Goal: Entertainment & Leisure: Browse casually

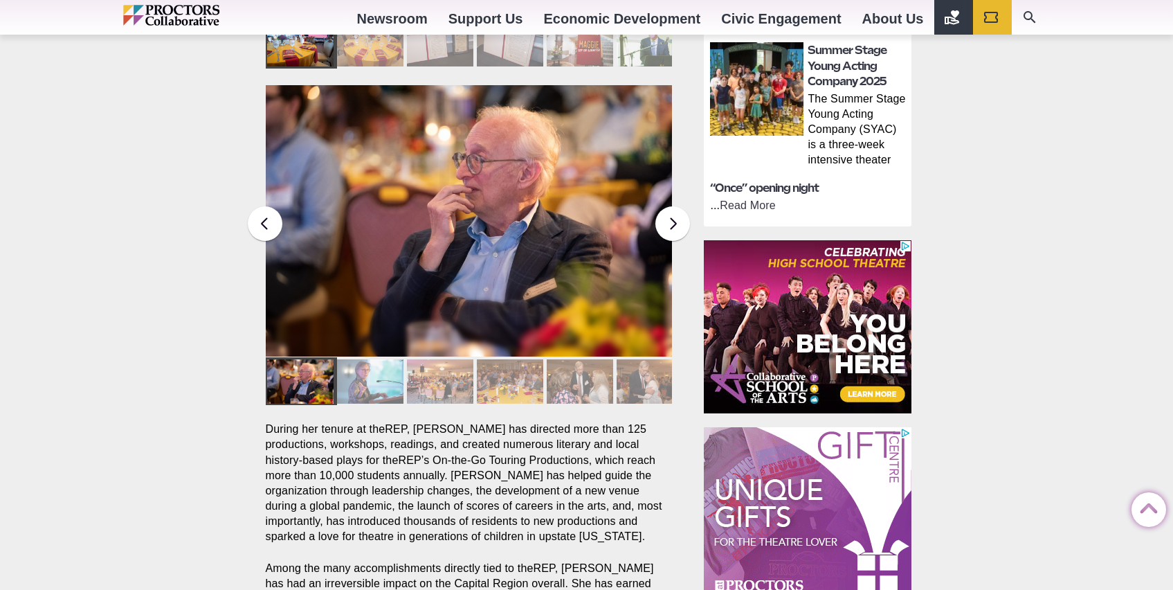
click at [375, 359] on div at bounding box center [370, 381] width 66 height 44
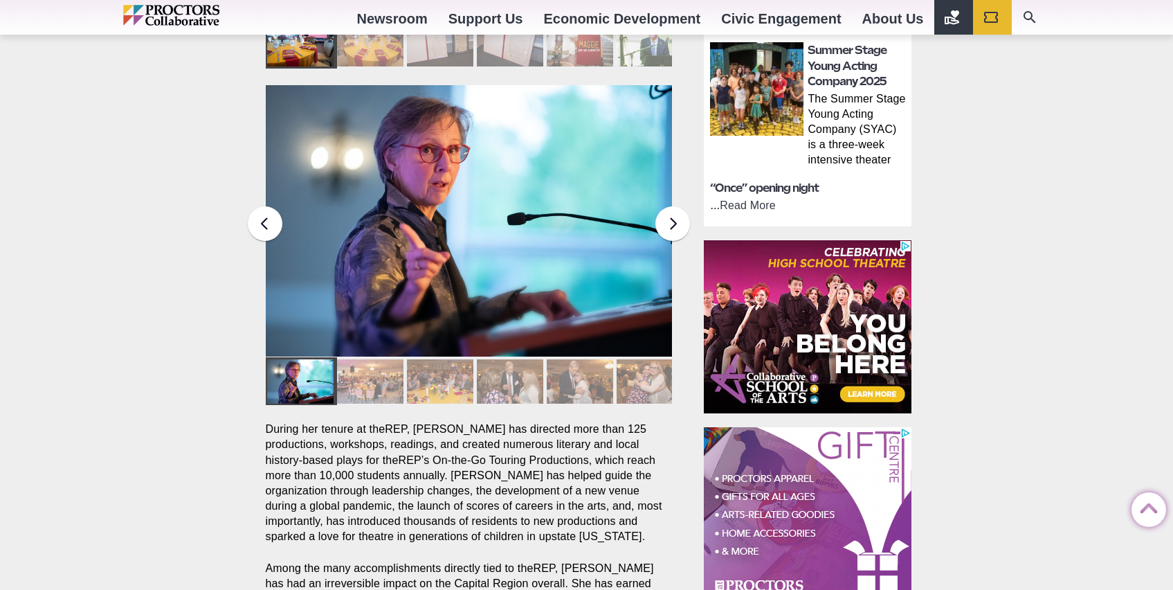
click at [385, 359] on div at bounding box center [370, 381] width 66 height 44
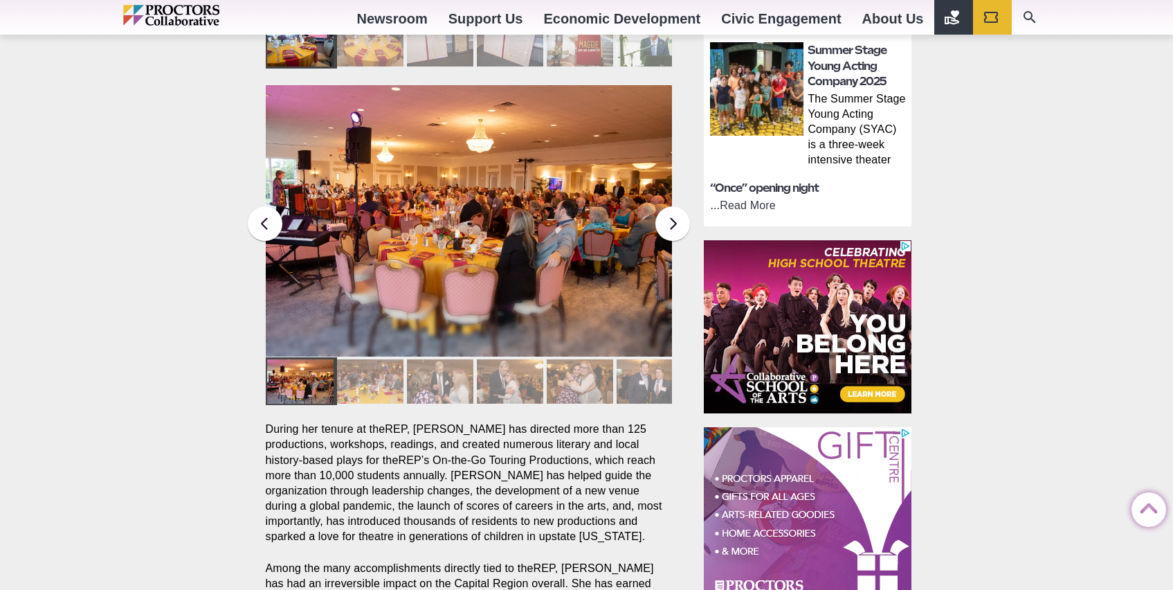
click at [385, 359] on div at bounding box center [370, 381] width 66 height 44
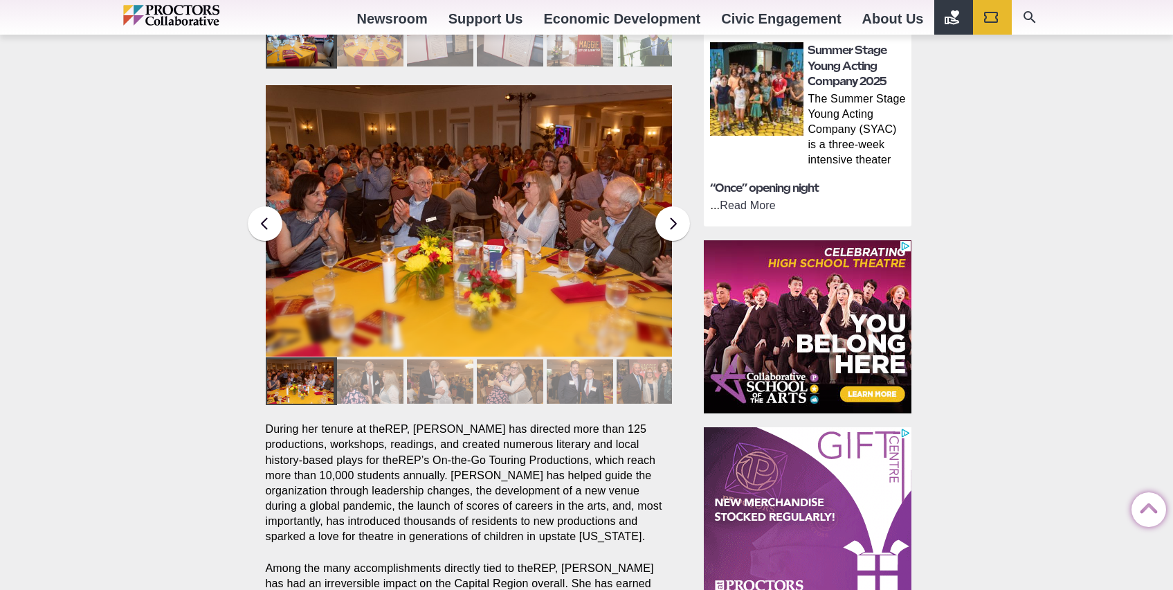
click at [385, 359] on div at bounding box center [370, 381] width 66 height 44
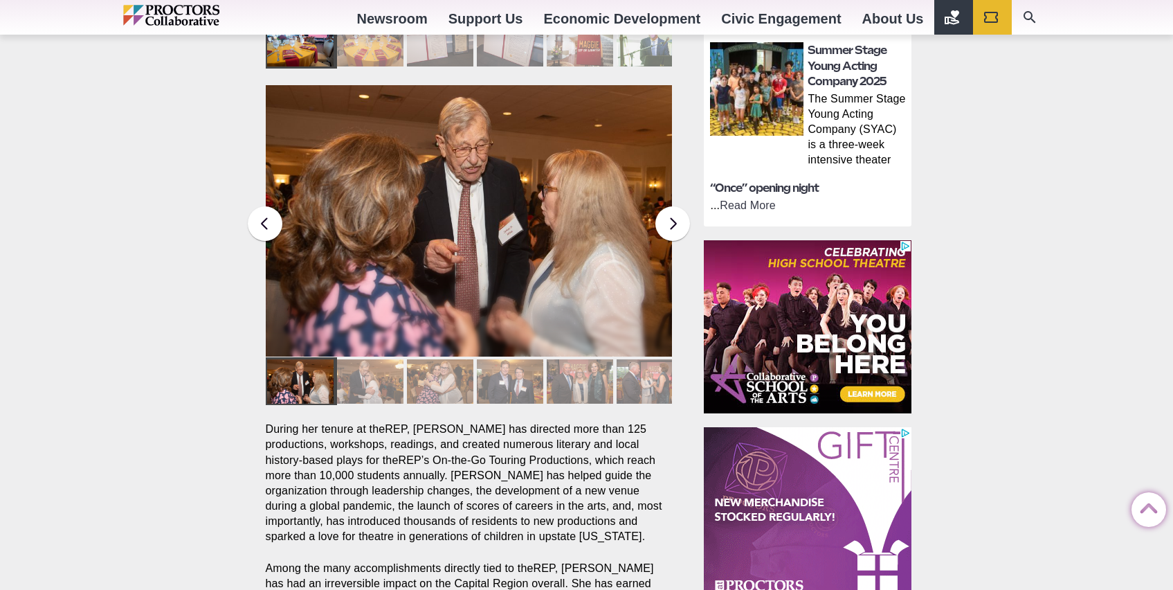
click at [385, 359] on div at bounding box center [370, 381] width 66 height 44
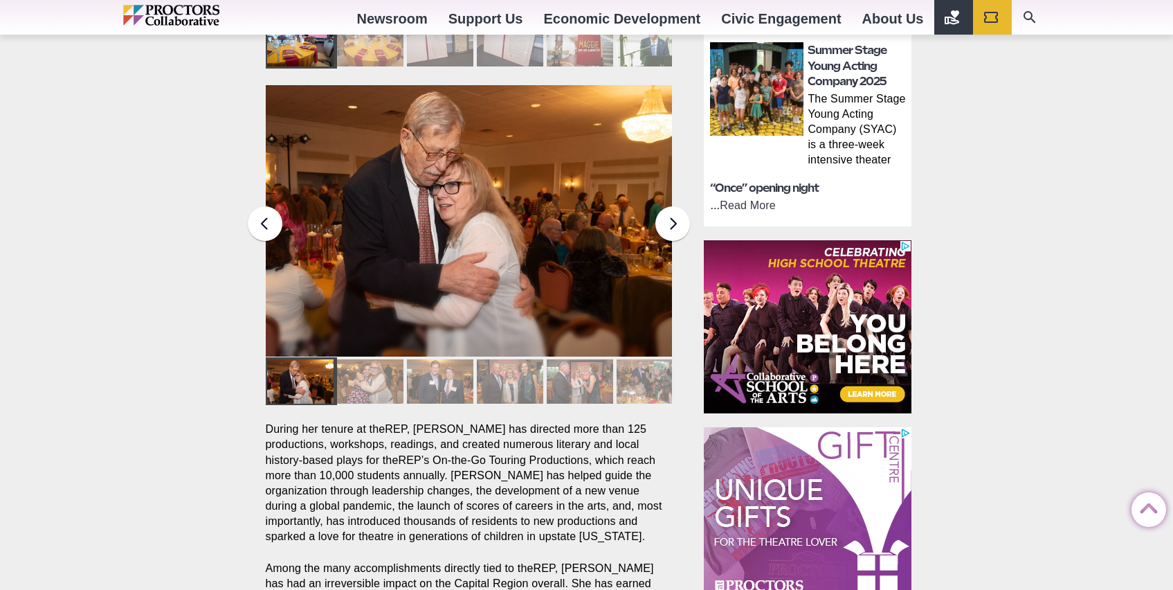
click at [385, 359] on div at bounding box center [370, 381] width 66 height 44
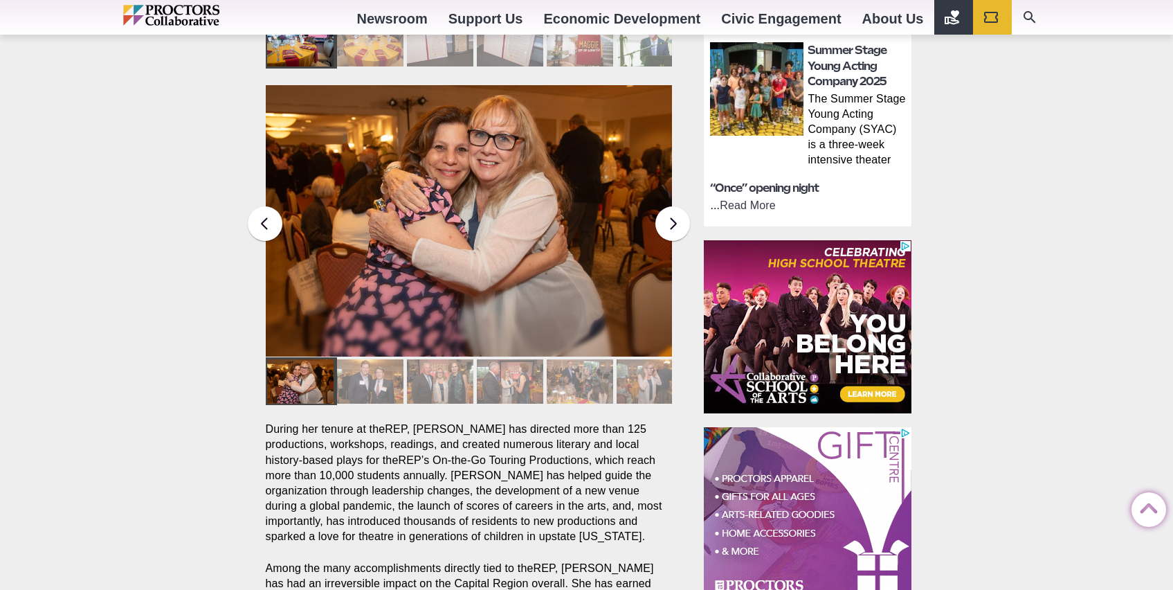
click at [385, 359] on div at bounding box center [370, 381] width 66 height 44
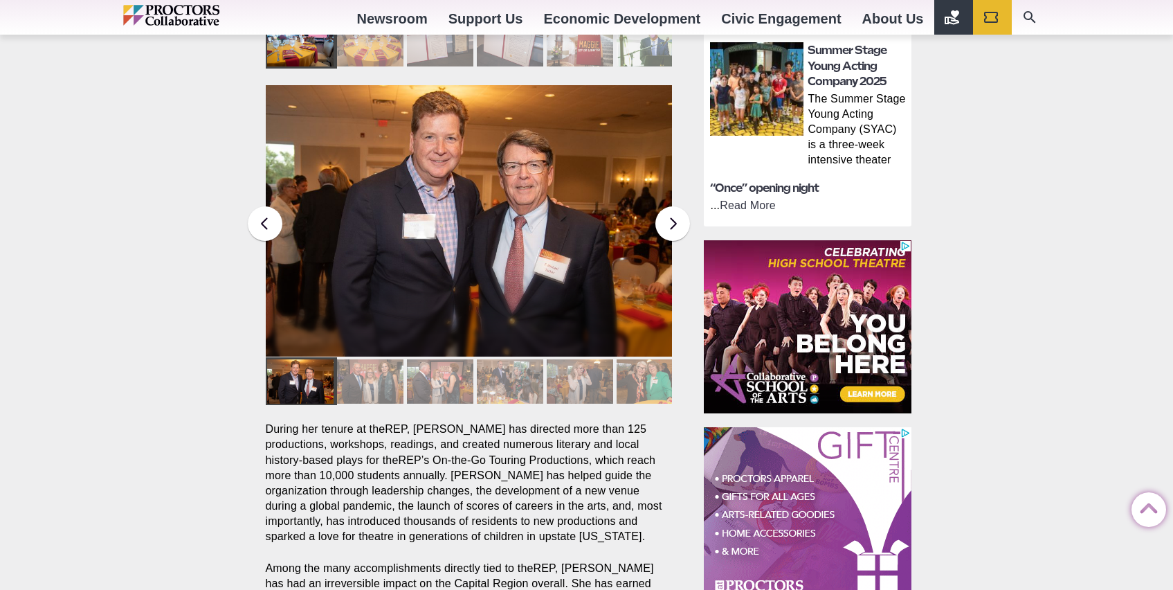
click at [385, 359] on div at bounding box center [370, 381] width 66 height 44
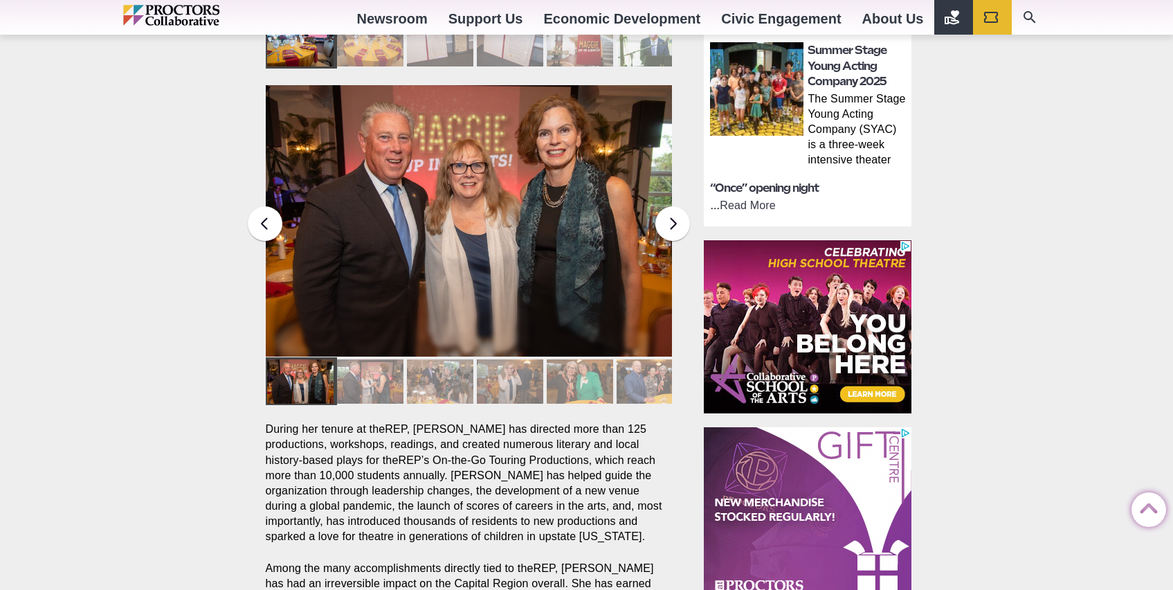
click at [385, 359] on div at bounding box center [370, 381] width 66 height 44
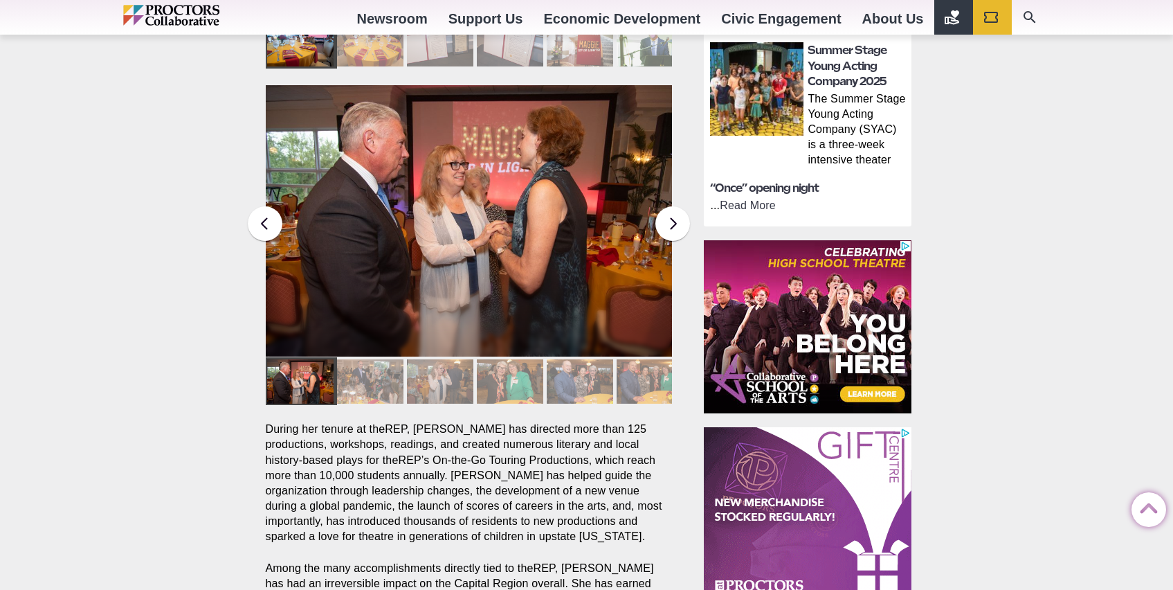
click at [304, 363] on div at bounding box center [300, 381] width 66 height 44
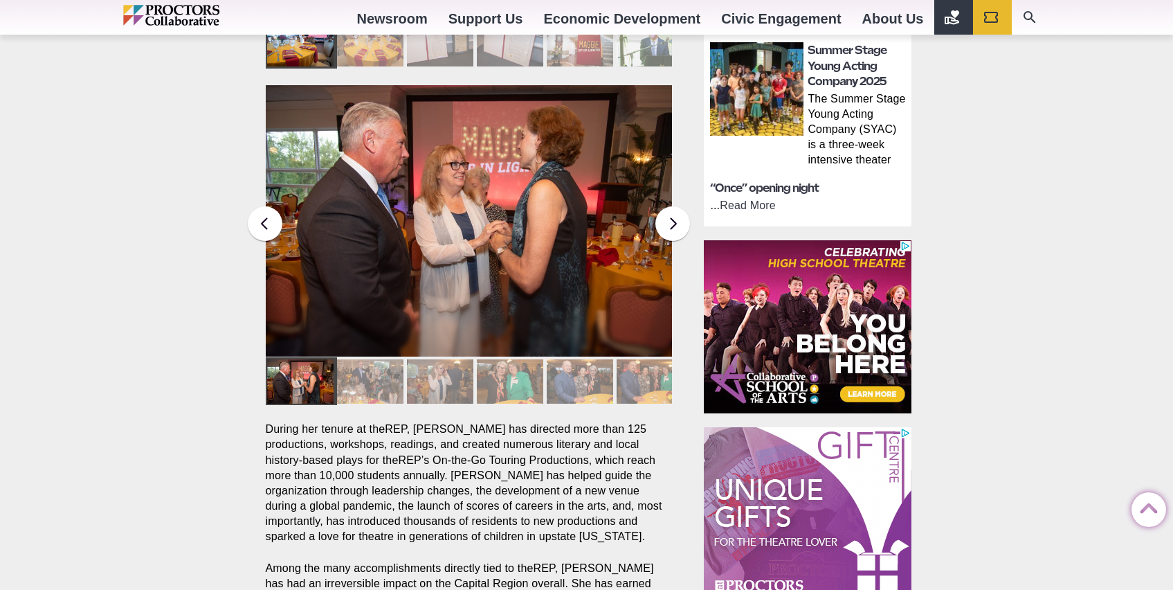
click at [376, 363] on div at bounding box center [370, 381] width 66 height 44
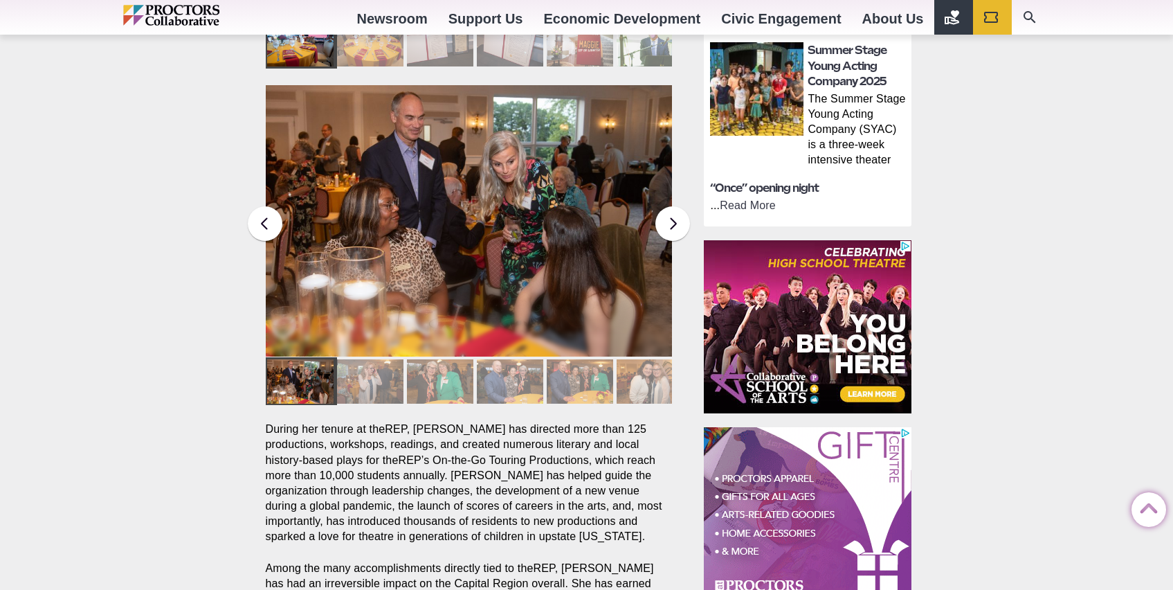
click at [383, 361] on div at bounding box center [370, 381] width 66 height 44
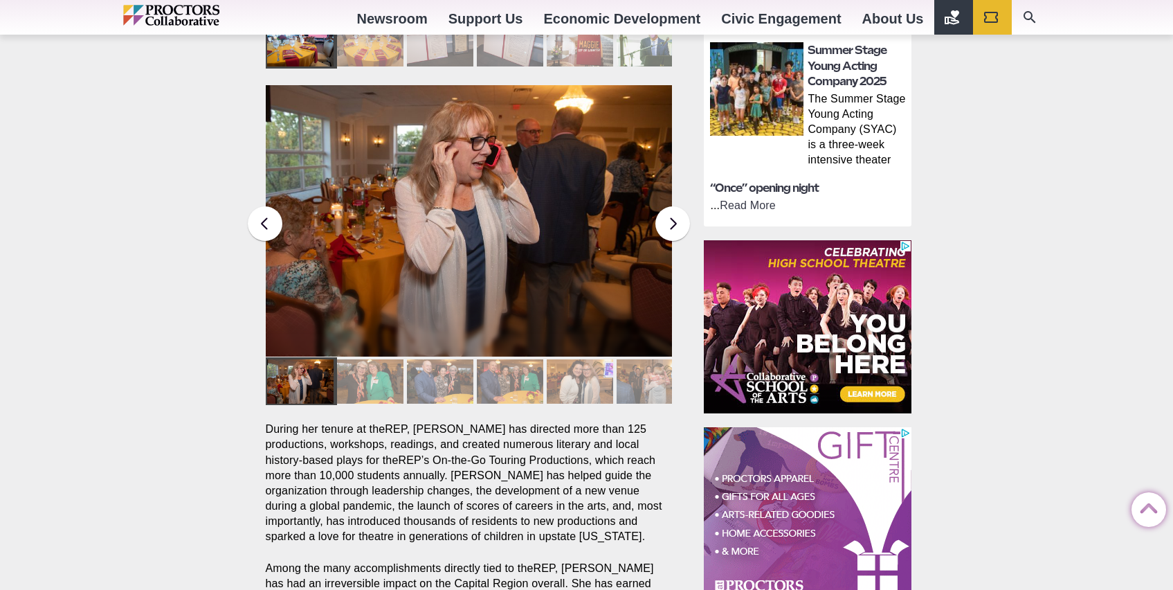
click at [383, 361] on div at bounding box center [370, 381] width 66 height 44
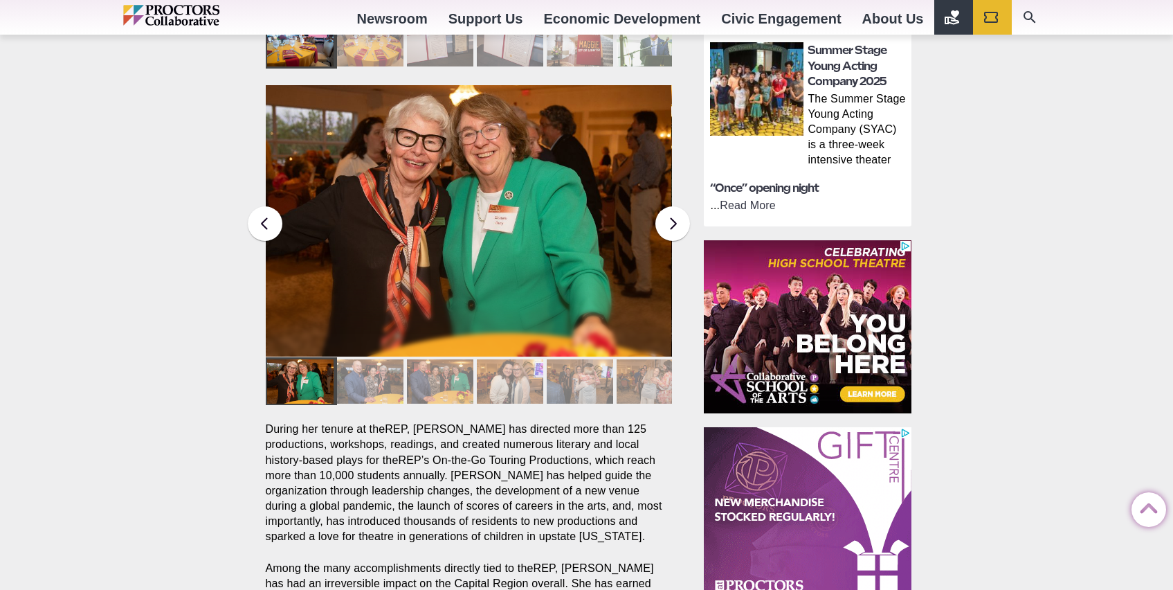
click at [383, 361] on div at bounding box center [370, 381] width 66 height 44
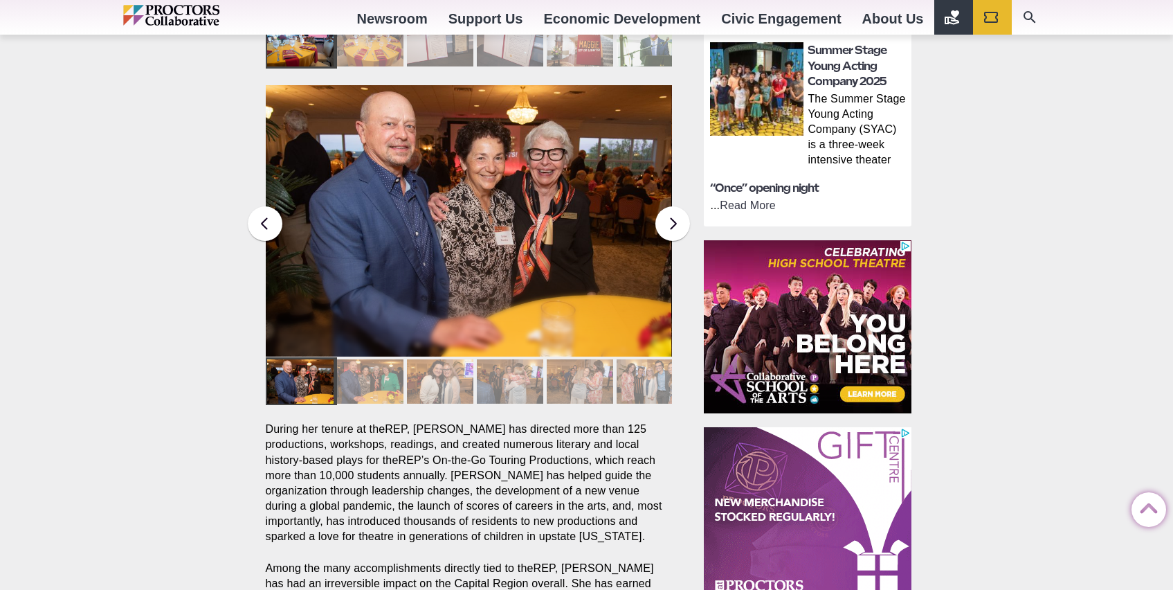
click at [383, 361] on div at bounding box center [370, 381] width 66 height 44
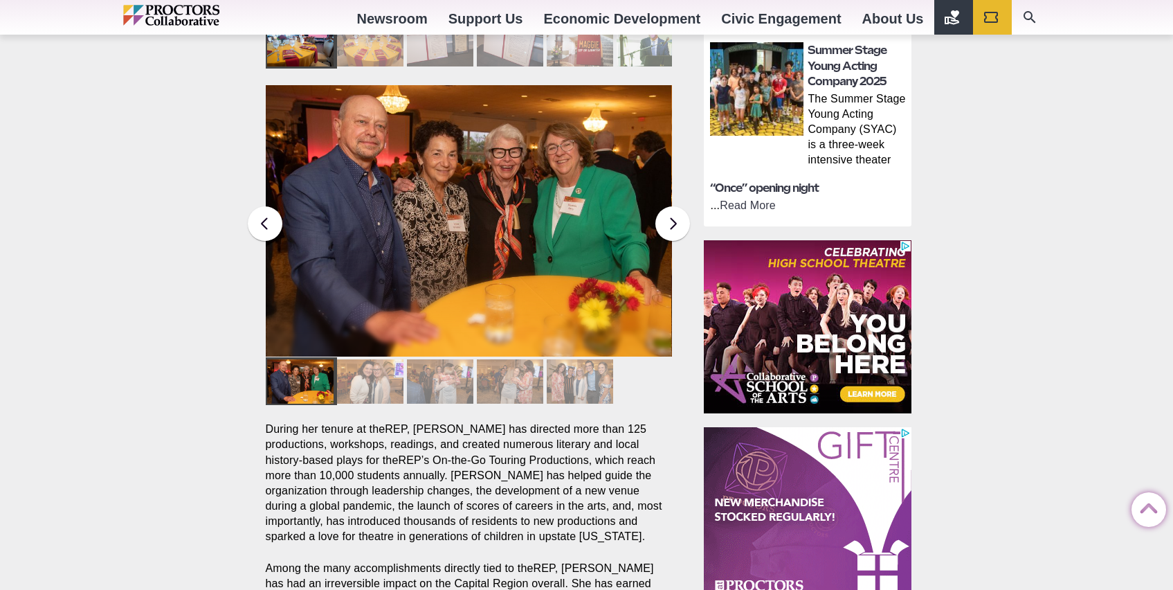
click at [383, 361] on div at bounding box center [370, 381] width 66 height 44
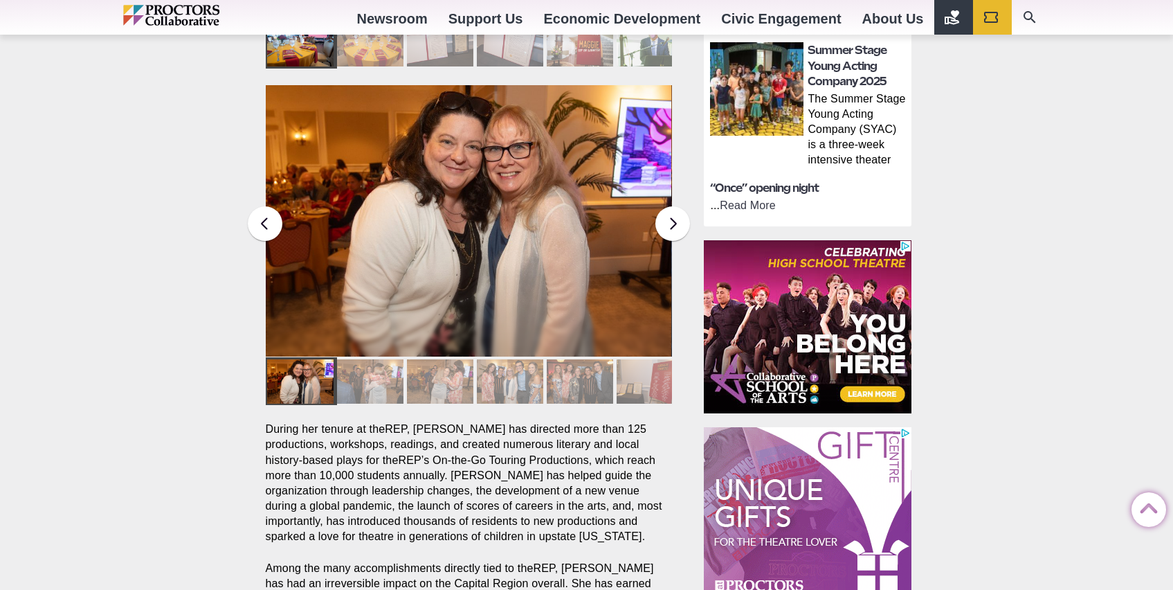
click at [383, 361] on div at bounding box center [370, 381] width 66 height 44
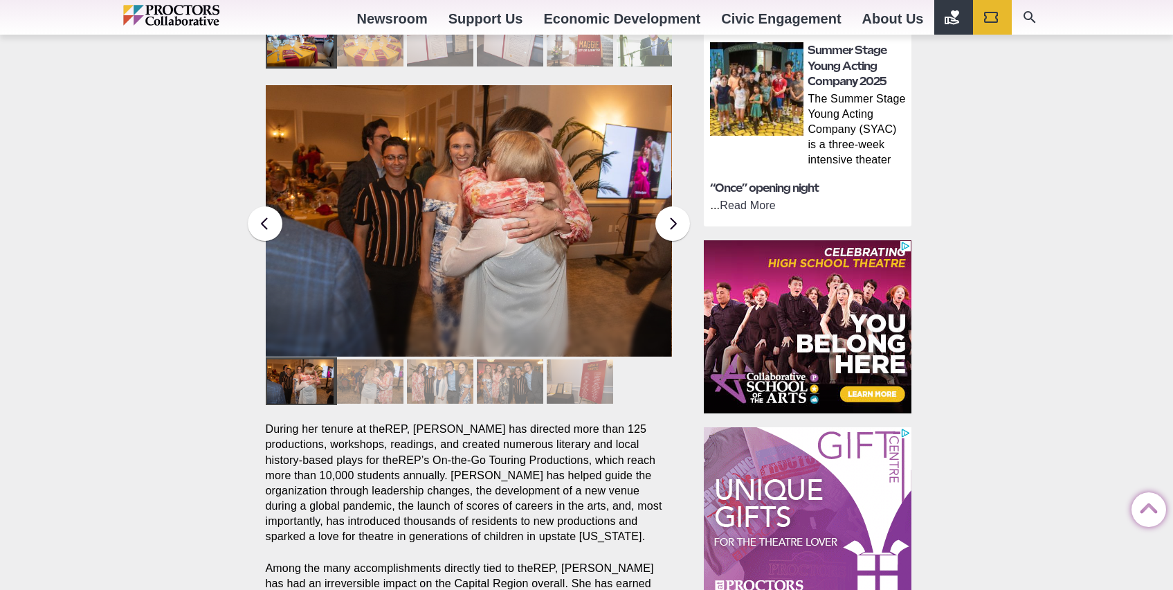
click at [383, 361] on div at bounding box center [370, 381] width 66 height 44
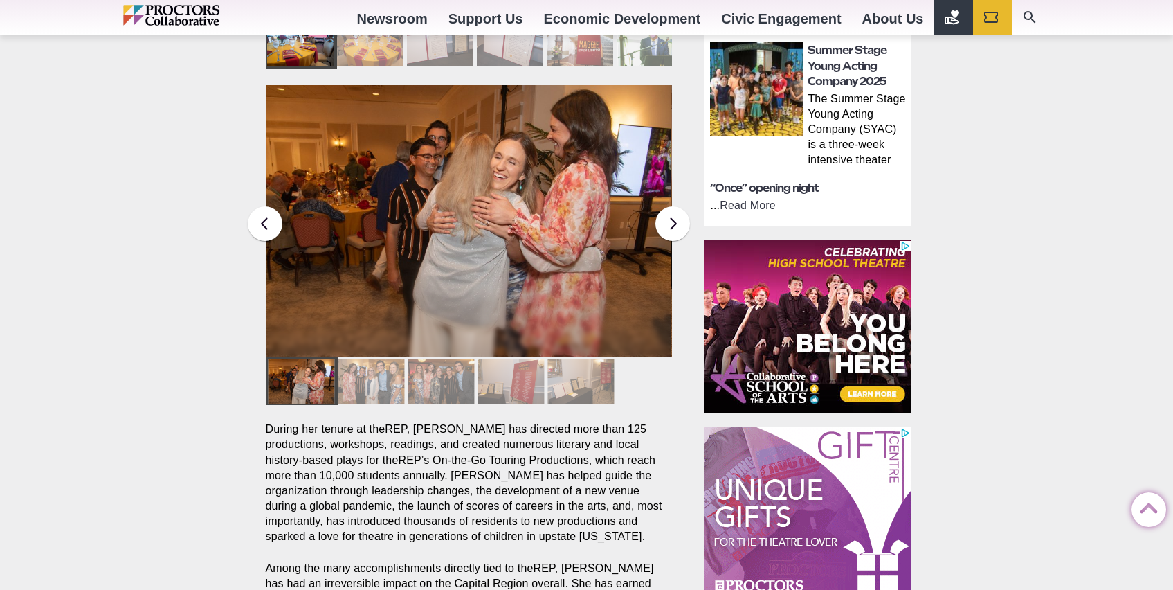
click at [383, 361] on div at bounding box center [371, 381] width 66 height 44
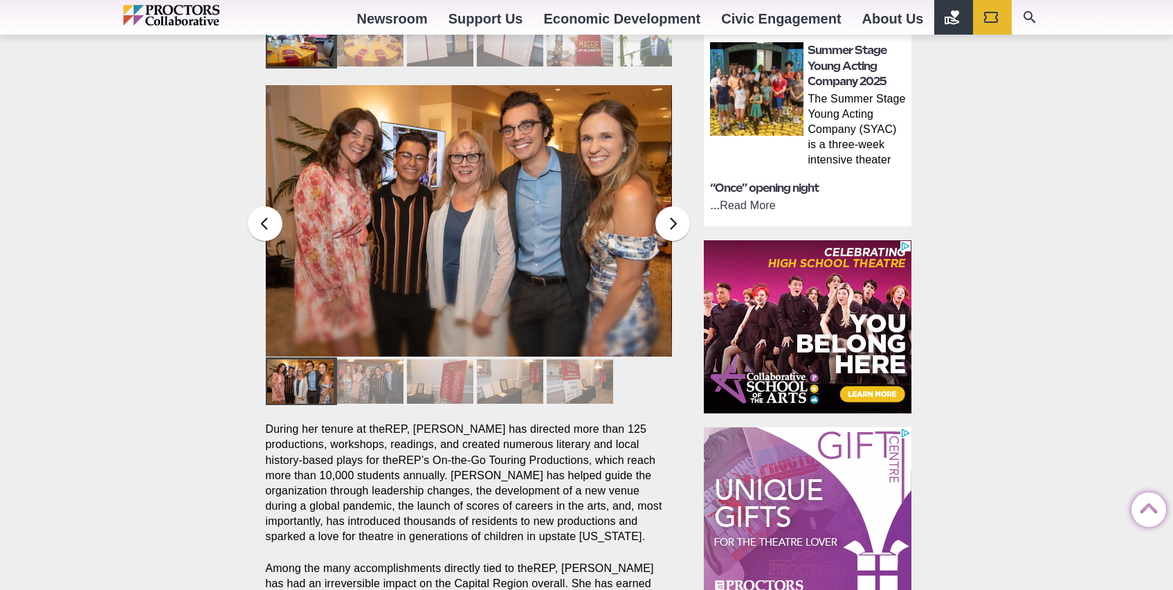
click at [383, 361] on div at bounding box center [370, 381] width 66 height 44
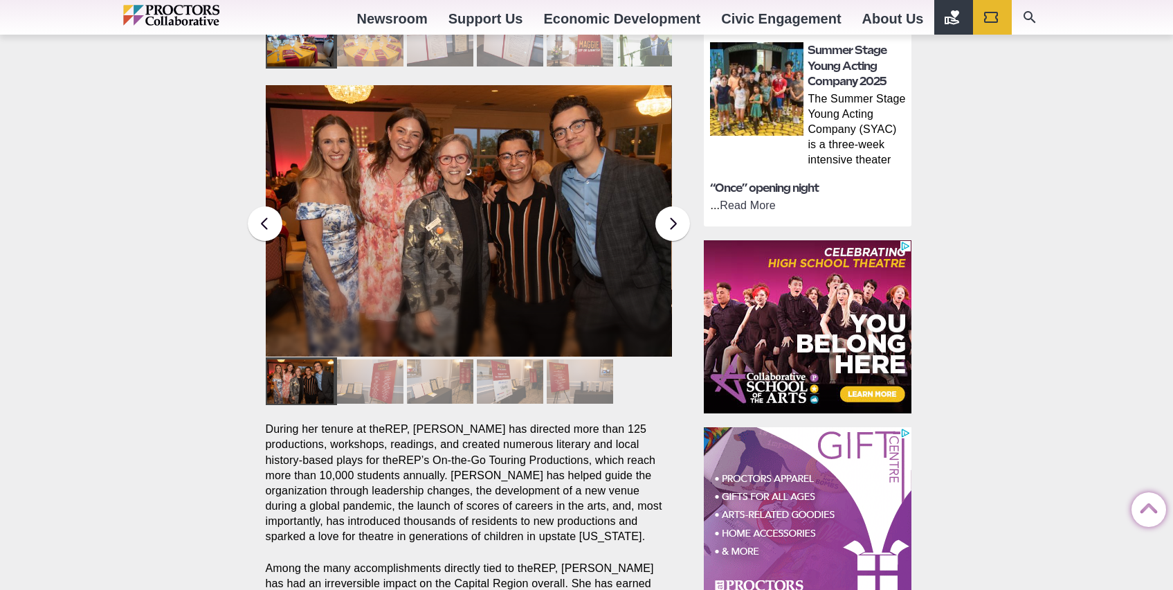
click at [383, 361] on div at bounding box center [370, 381] width 66 height 44
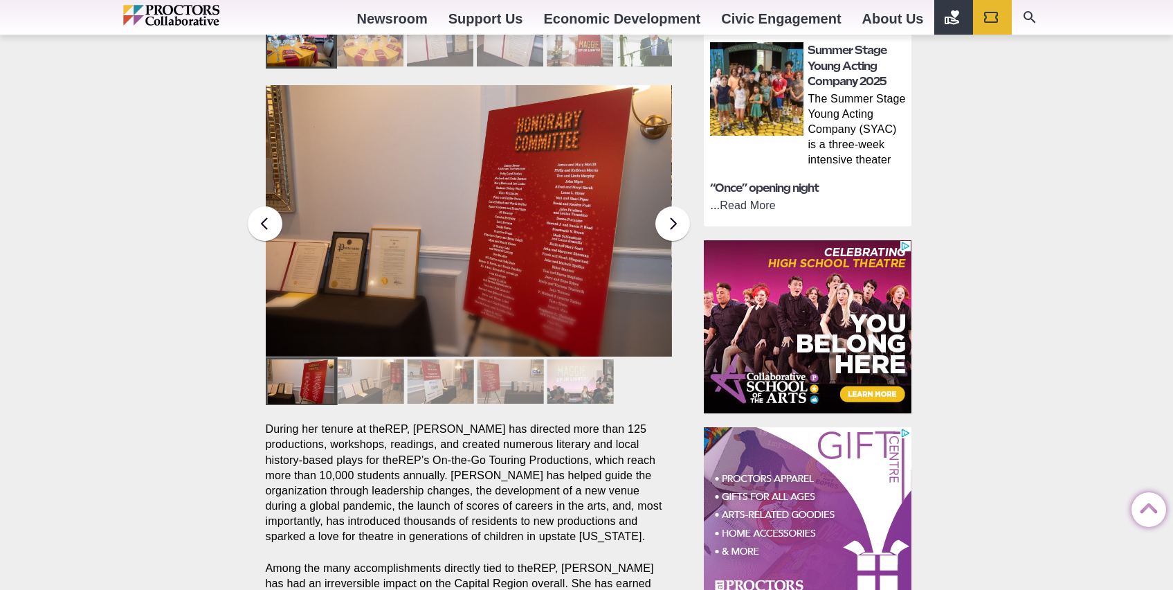
click at [383, 361] on div at bounding box center [371, 381] width 66 height 44
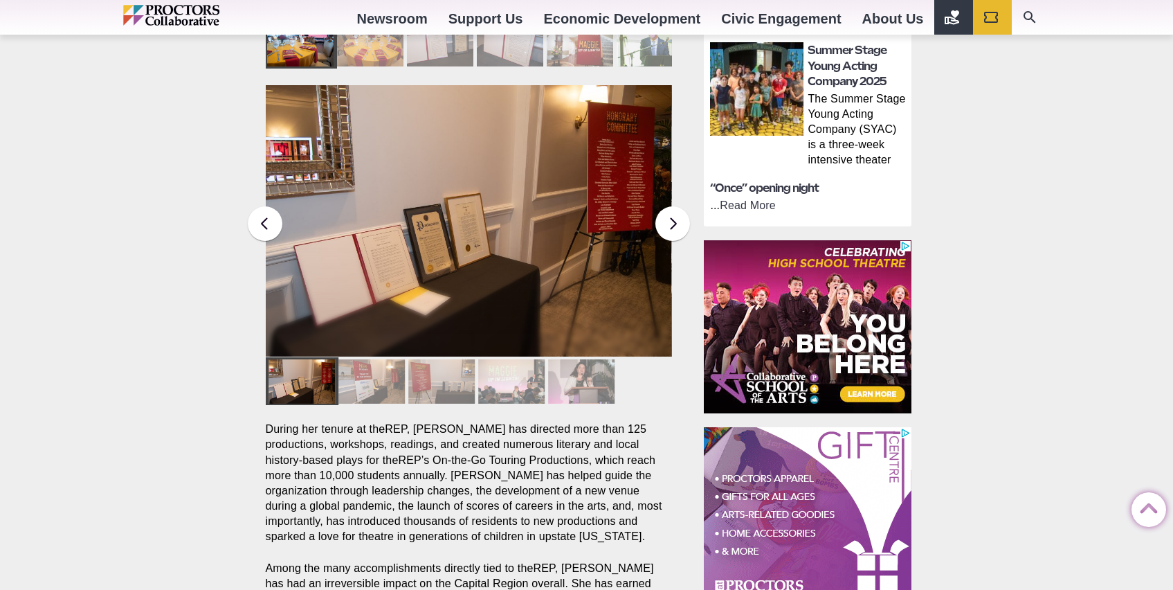
click at [383, 361] on div at bounding box center [371, 381] width 66 height 44
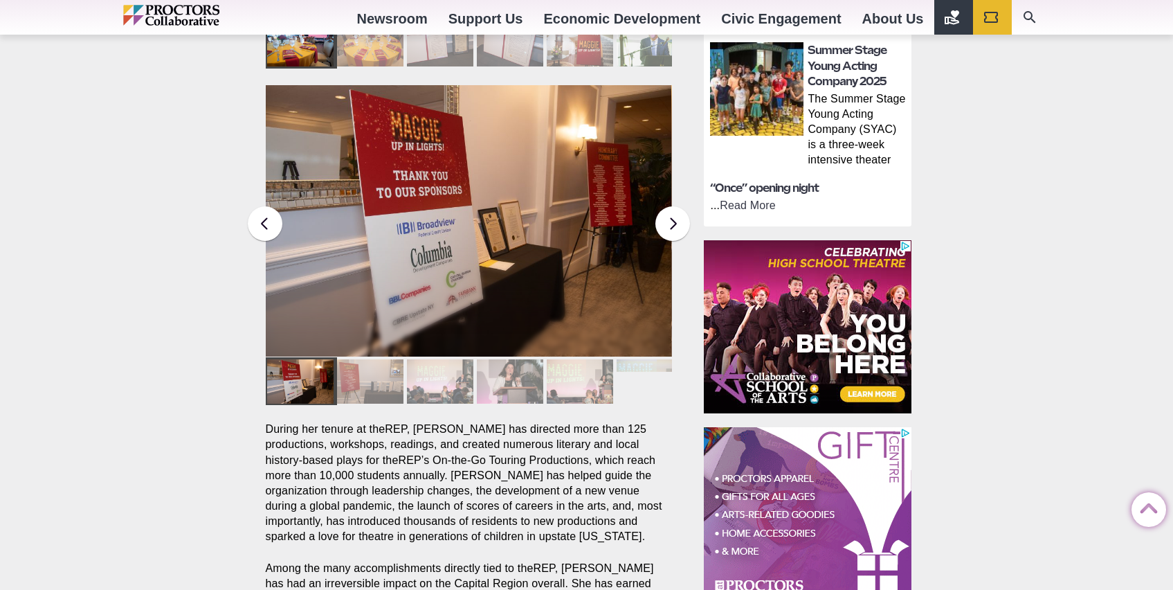
click at [383, 361] on div at bounding box center [370, 381] width 66 height 44
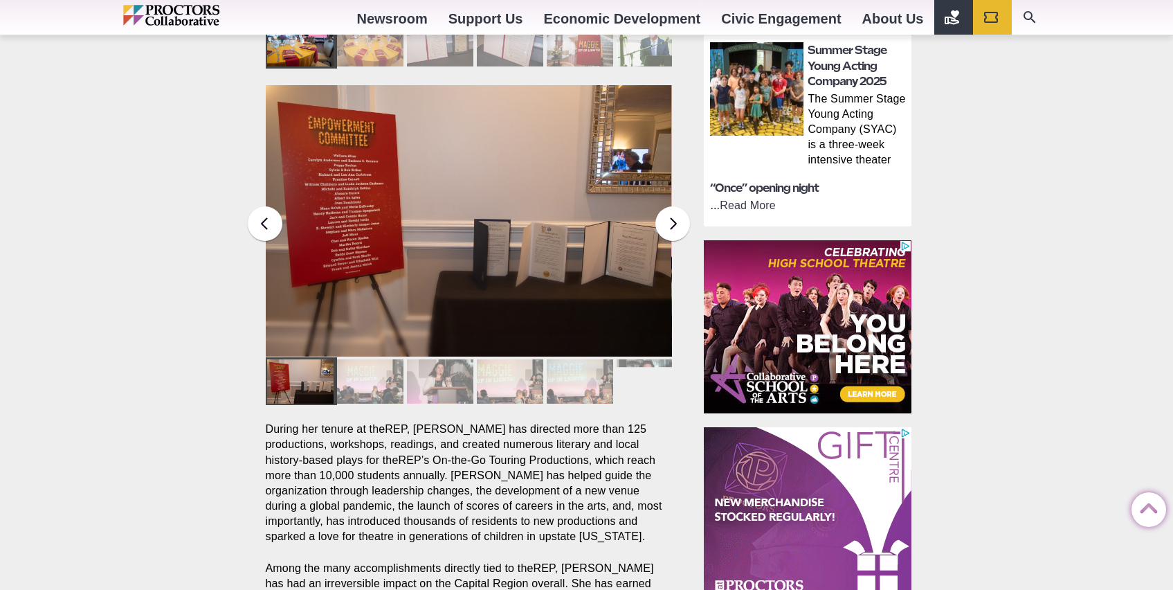
click at [383, 361] on div at bounding box center [370, 381] width 66 height 44
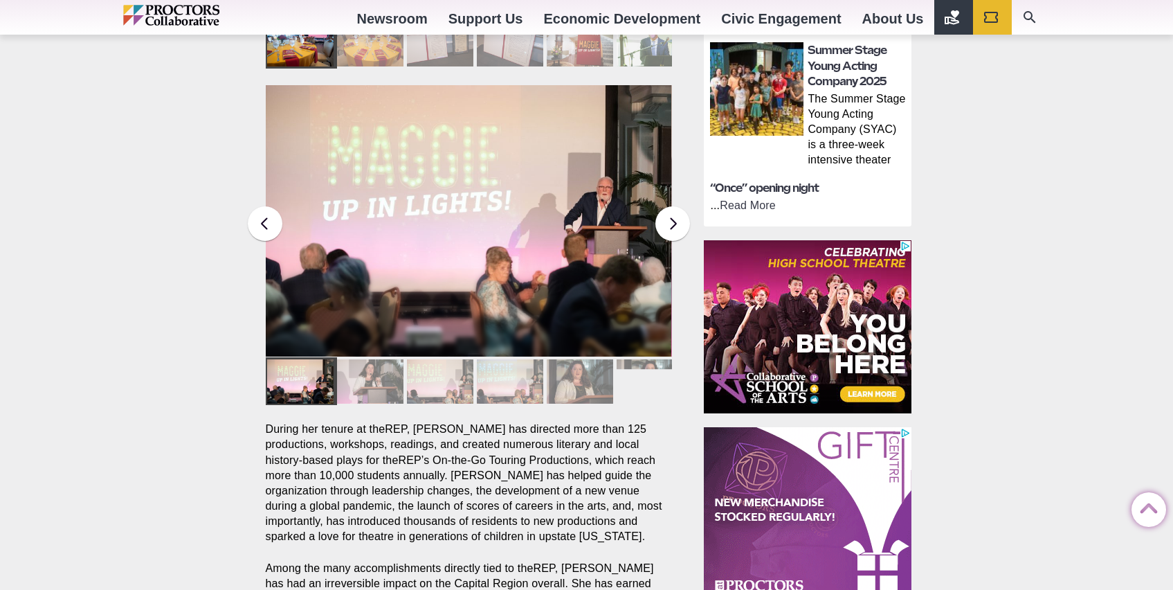
click at [383, 361] on div at bounding box center [370, 381] width 66 height 44
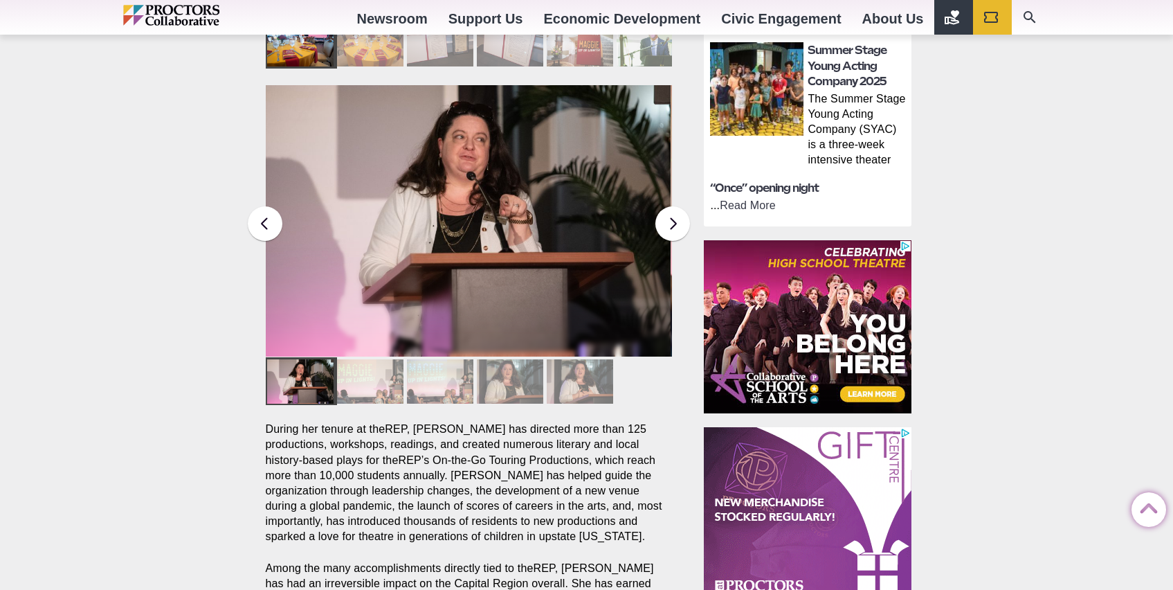
click at [383, 361] on div at bounding box center [370, 381] width 66 height 44
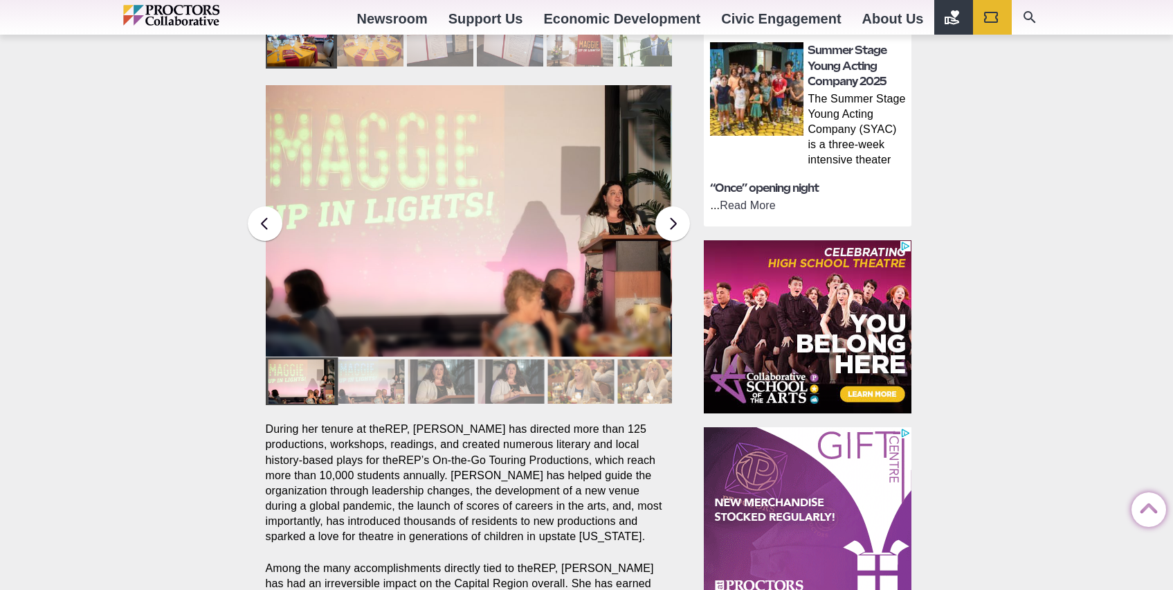
click at [383, 361] on div at bounding box center [371, 381] width 66 height 44
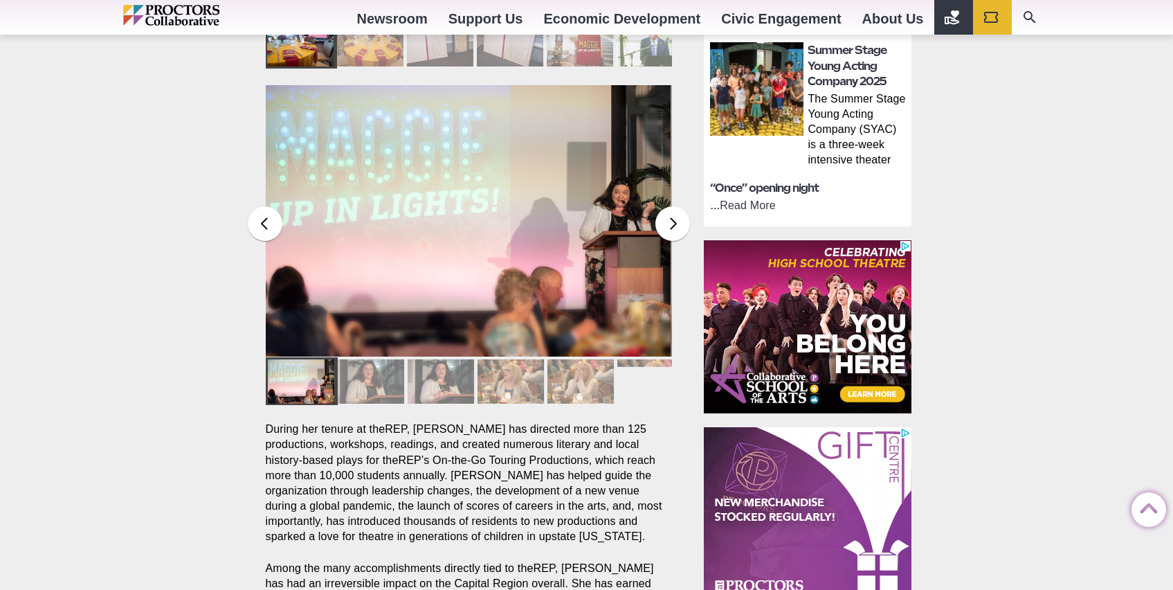
click at [383, 361] on div at bounding box center [371, 381] width 66 height 44
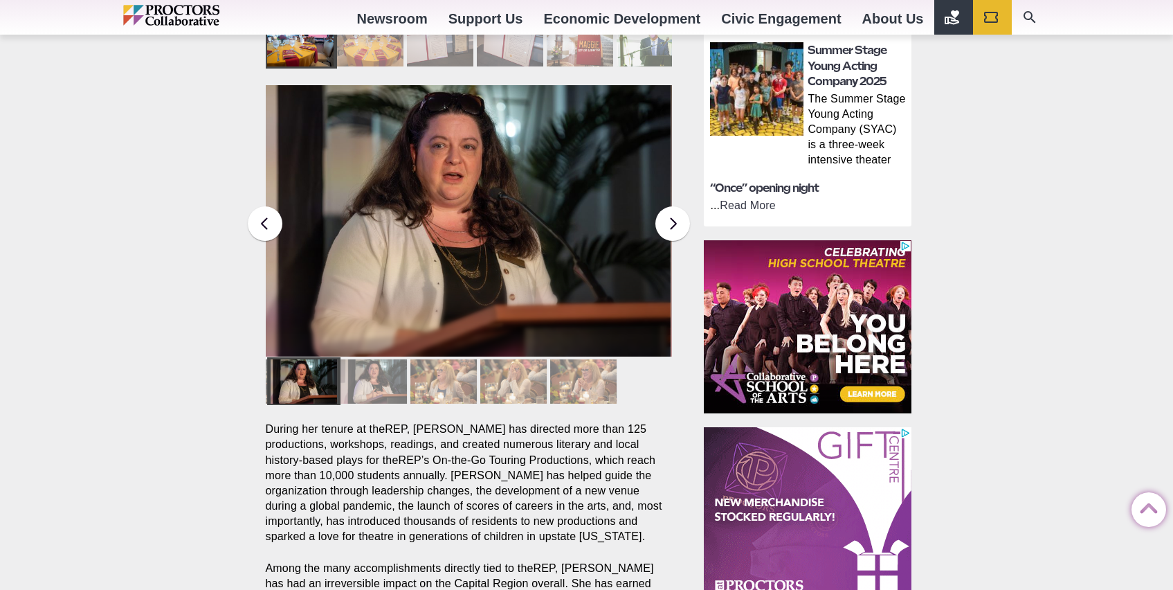
click at [383, 361] on div at bounding box center [373, 381] width 66 height 44
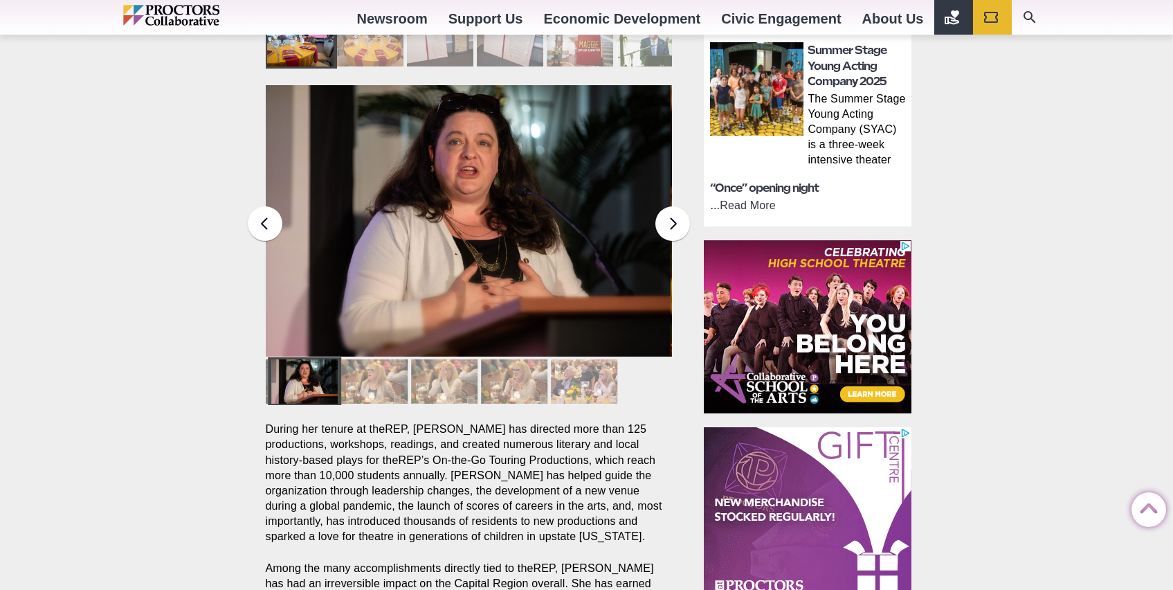
click at [383, 361] on div at bounding box center [374, 381] width 66 height 44
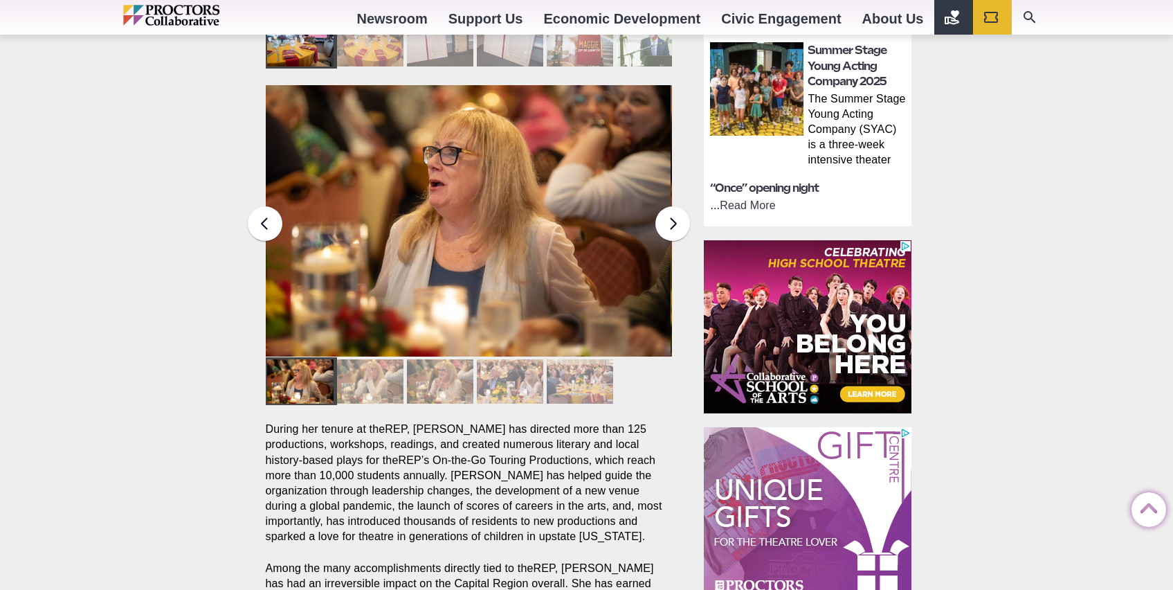
click at [383, 361] on div at bounding box center [370, 381] width 66 height 44
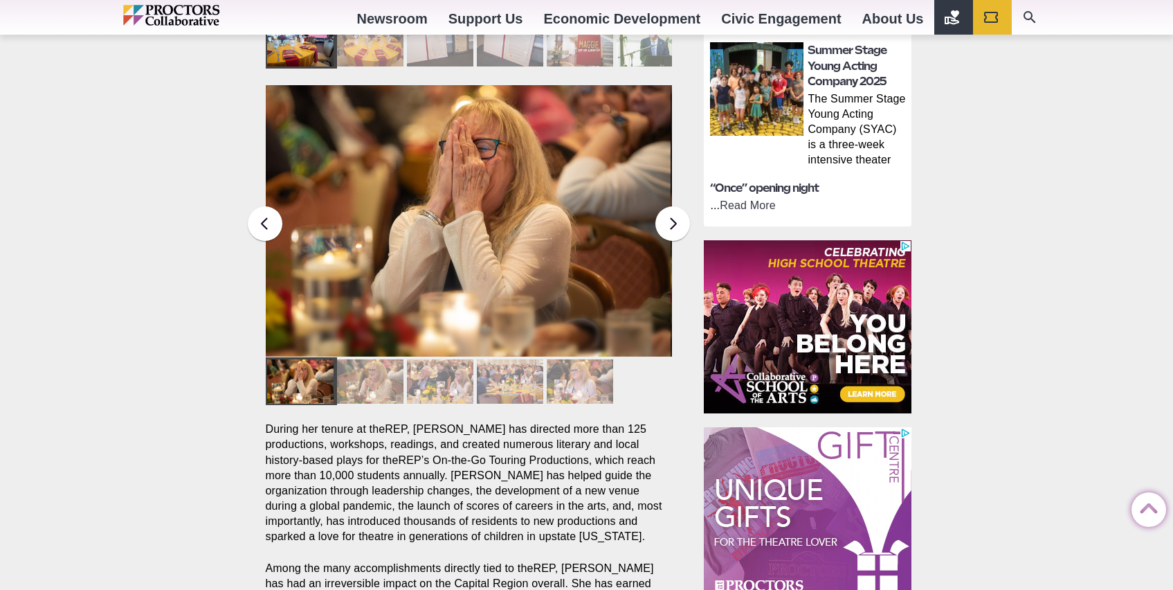
click at [384, 362] on div at bounding box center [370, 381] width 66 height 44
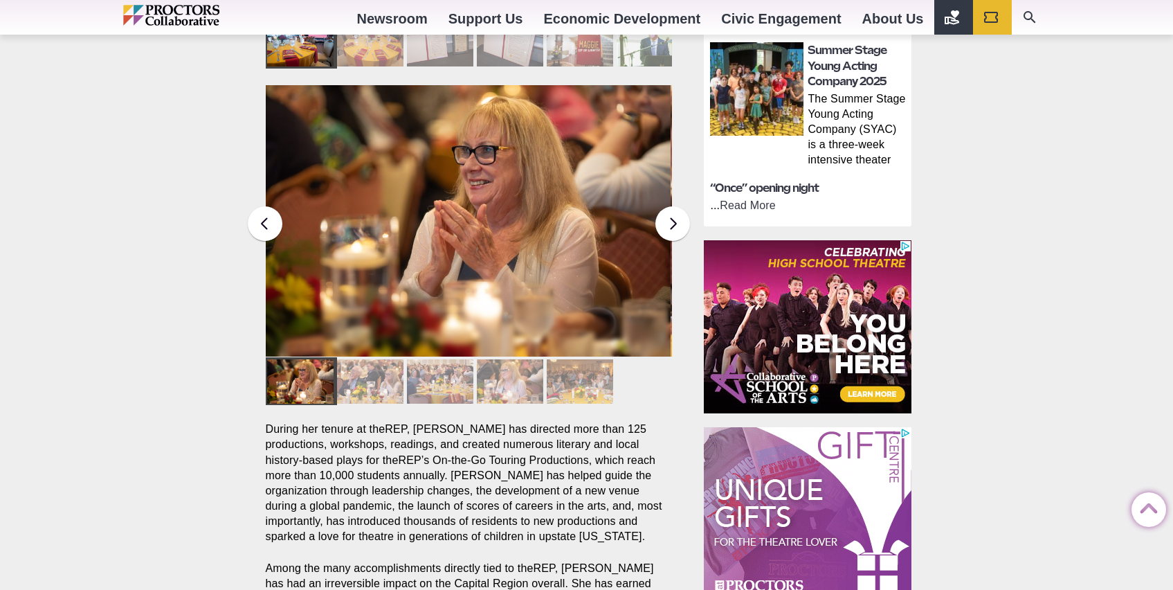
click at [384, 362] on div at bounding box center [370, 381] width 66 height 44
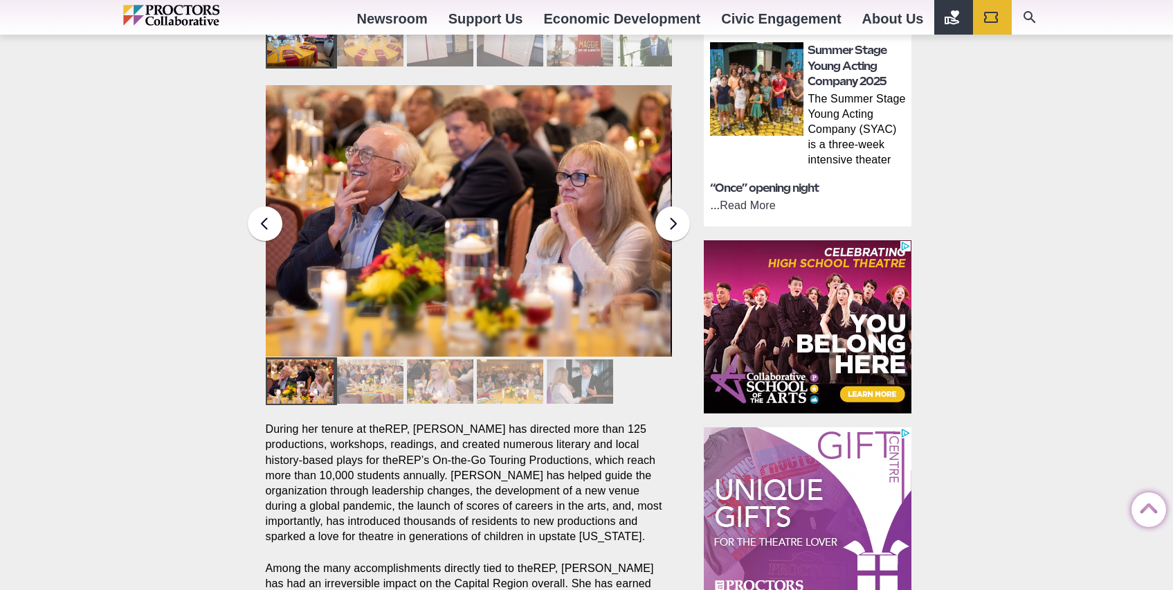
click at [384, 362] on div at bounding box center [370, 381] width 66 height 44
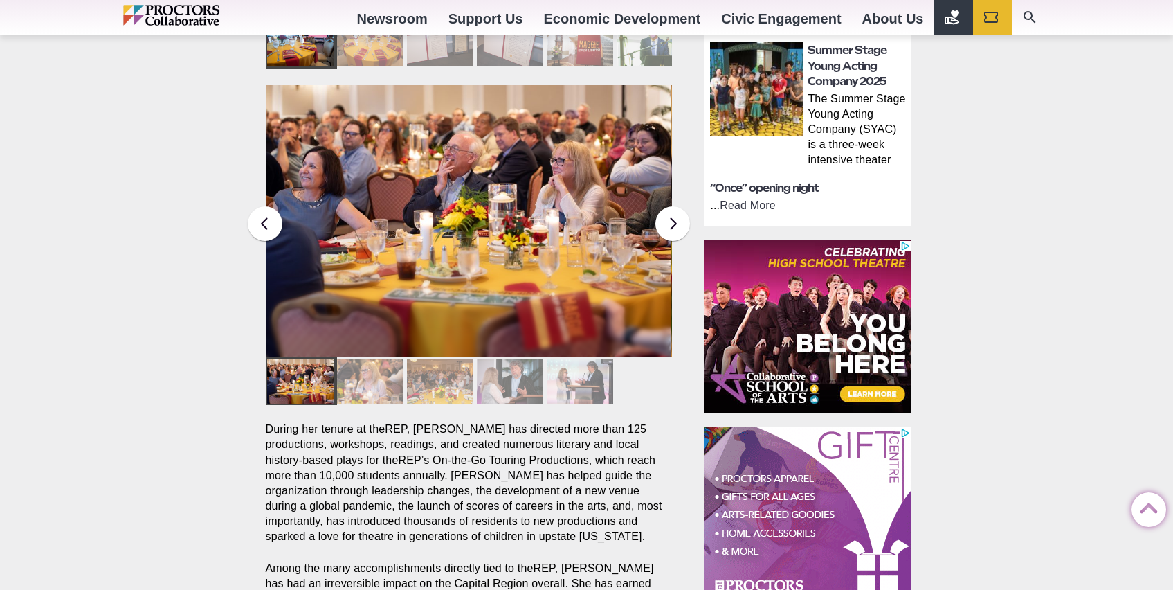
click at [384, 362] on div at bounding box center [370, 381] width 66 height 44
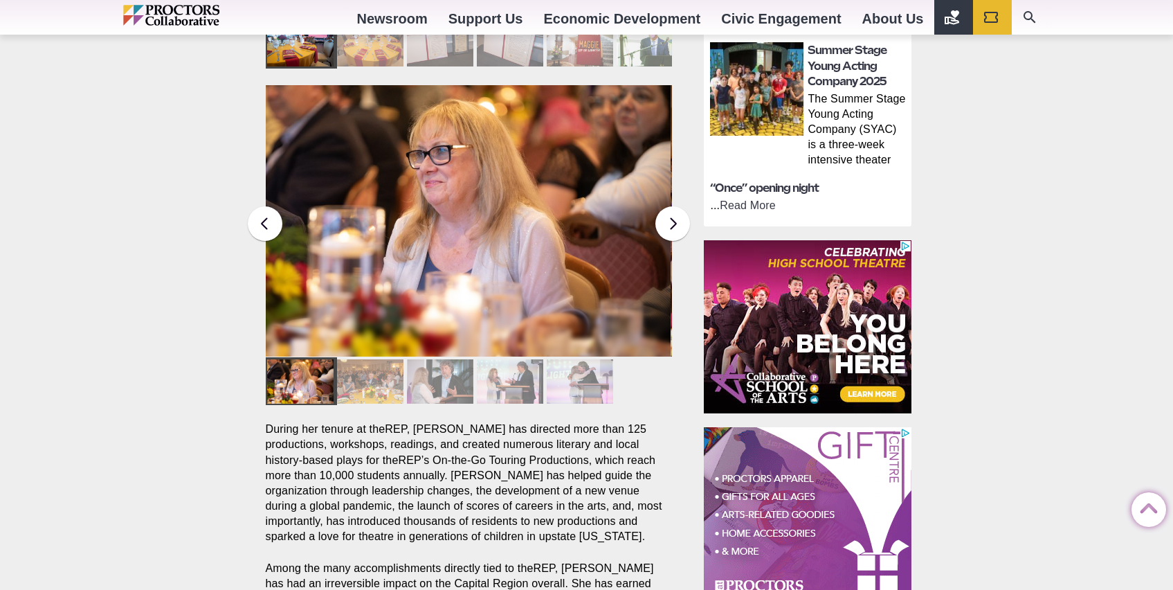
click at [384, 362] on div at bounding box center [370, 381] width 66 height 44
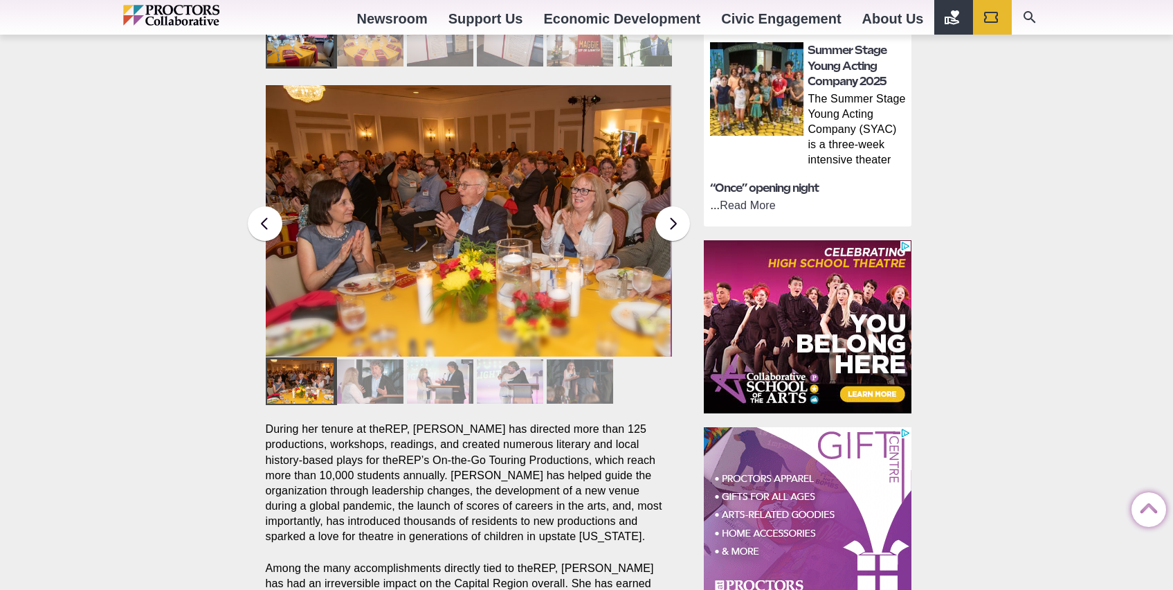
click at [384, 362] on div at bounding box center [370, 381] width 66 height 44
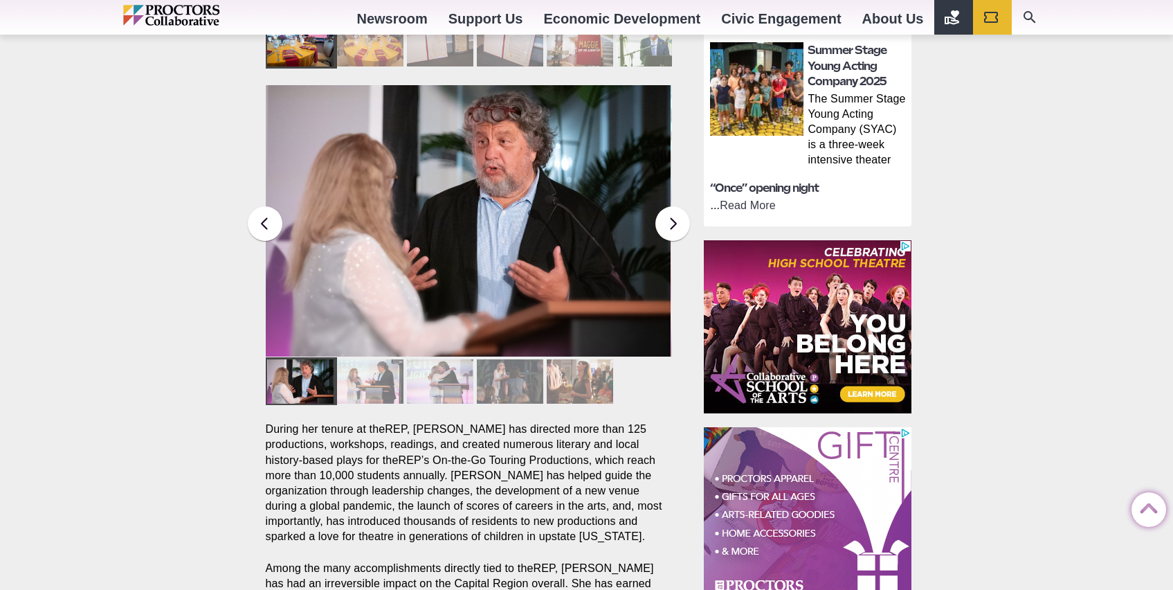
click at [384, 362] on div at bounding box center [370, 381] width 66 height 44
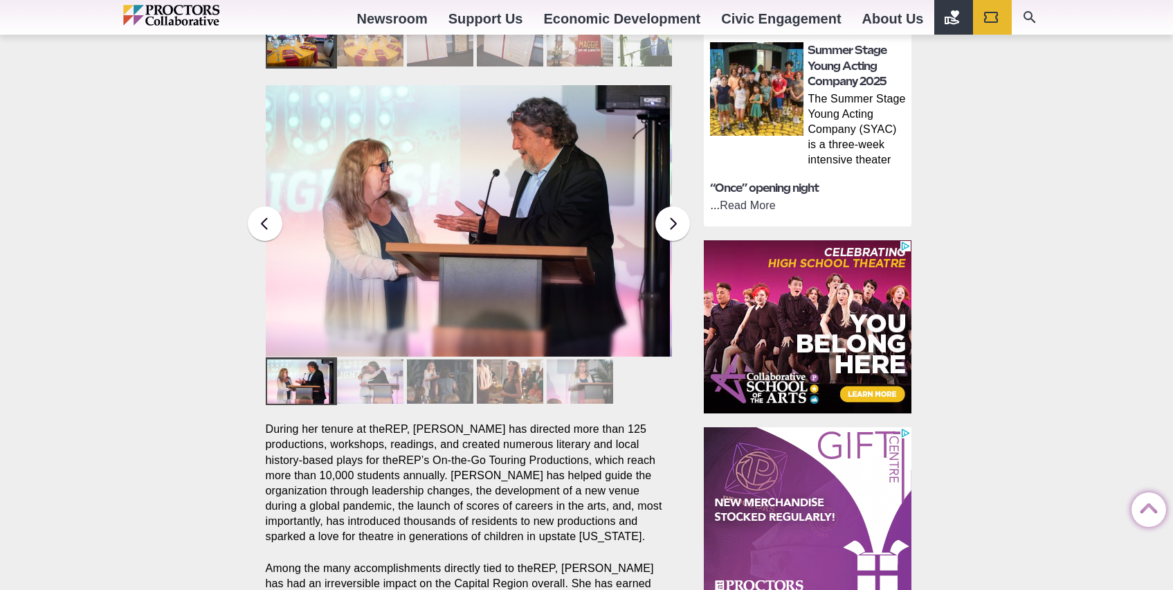
click at [384, 362] on div at bounding box center [370, 381] width 66 height 44
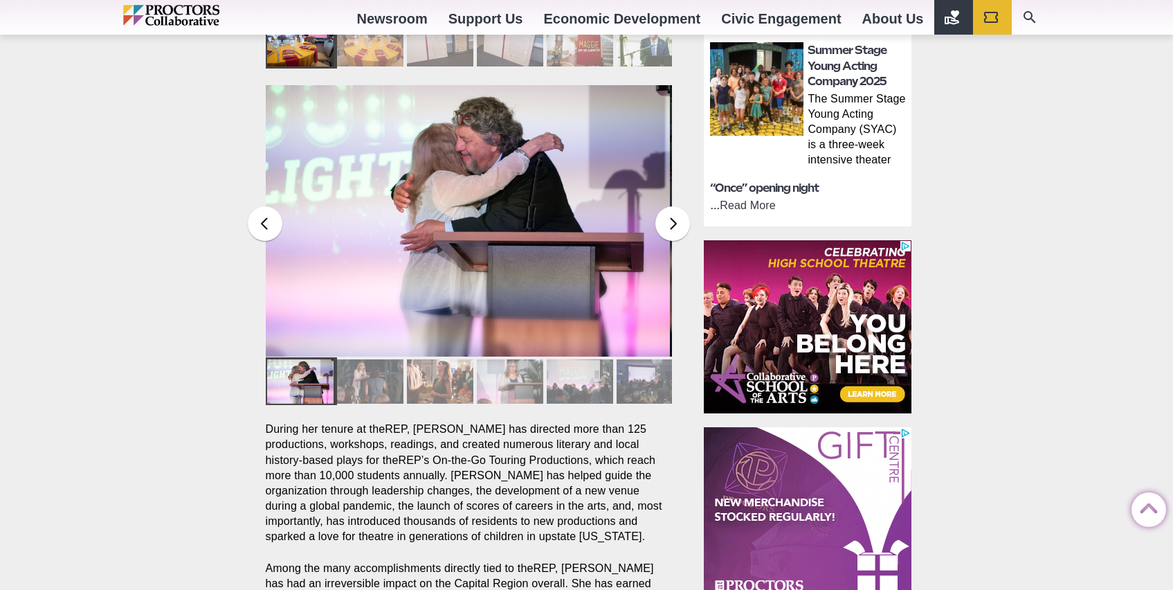
click at [384, 362] on div at bounding box center [370, 381] width 66 height 44
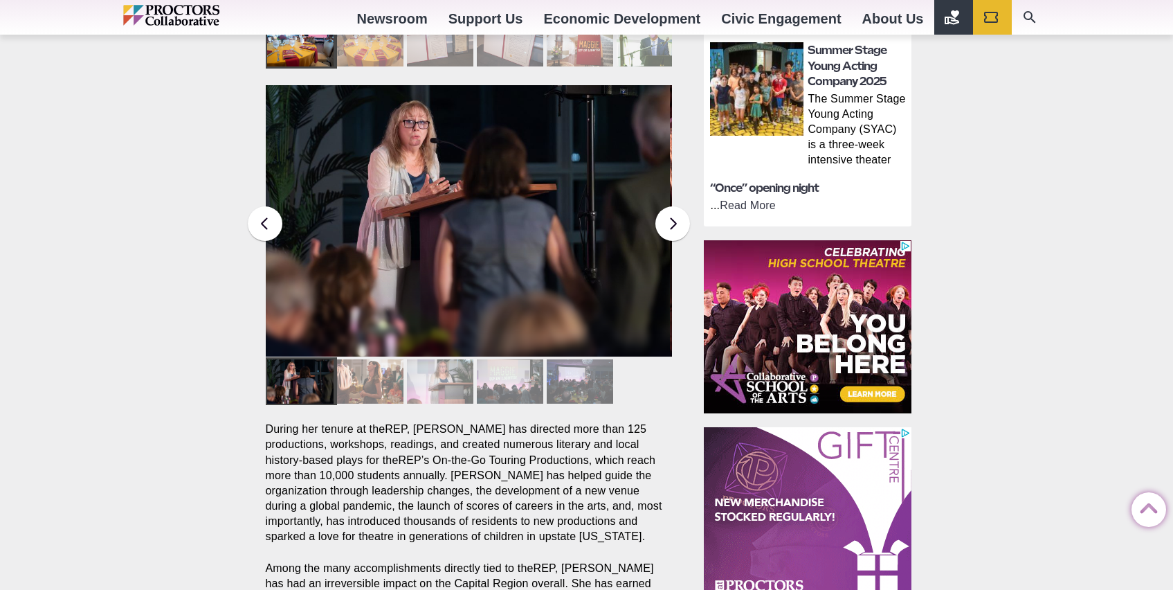
click at [384, 362] on div at bounding box center [370, 381] width 66 height 44
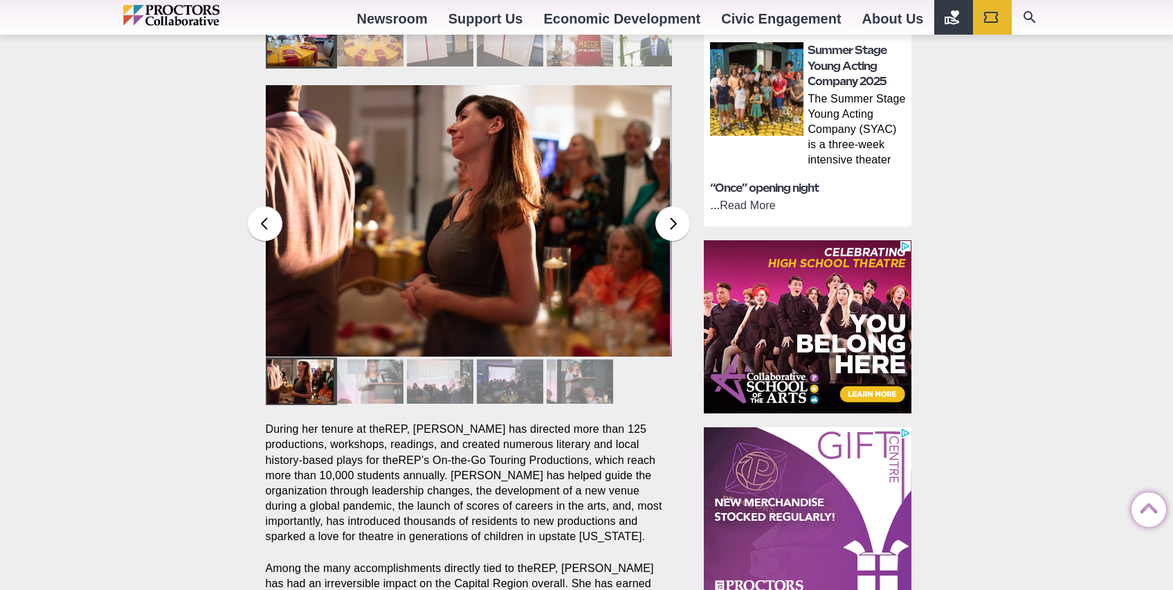
click at [384, 362] on div at bounding box center [370, 381] width 66 height 44
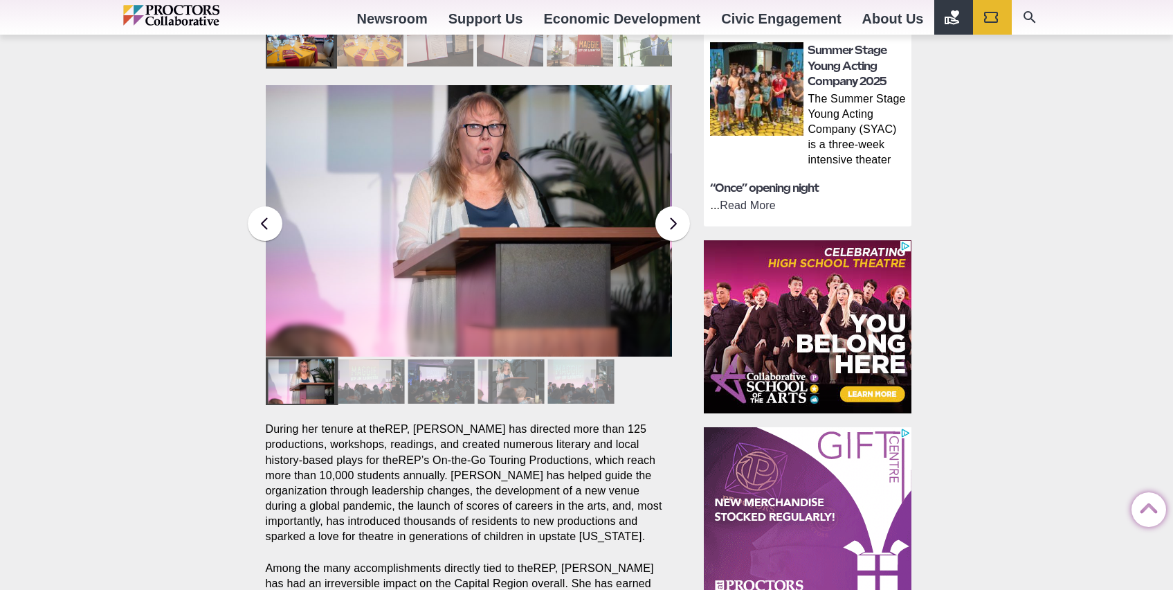
click at [384, 362] on div at bounding box center [371, 381] width 66 height 44
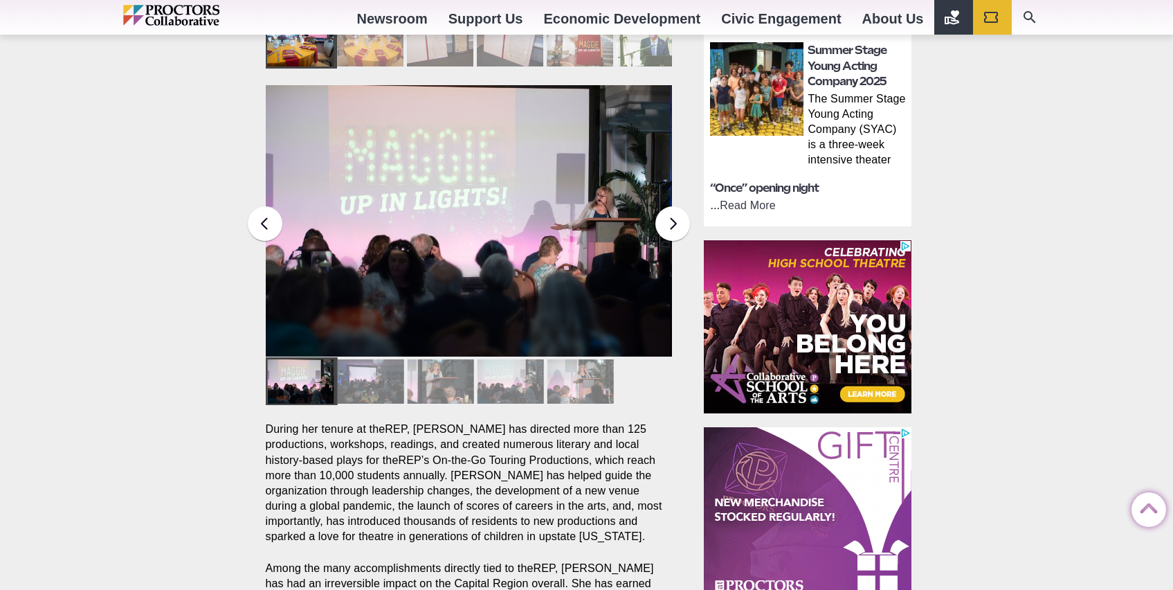
click at [384, 364] on div at bounding box center [371, 381] width 66 height 44
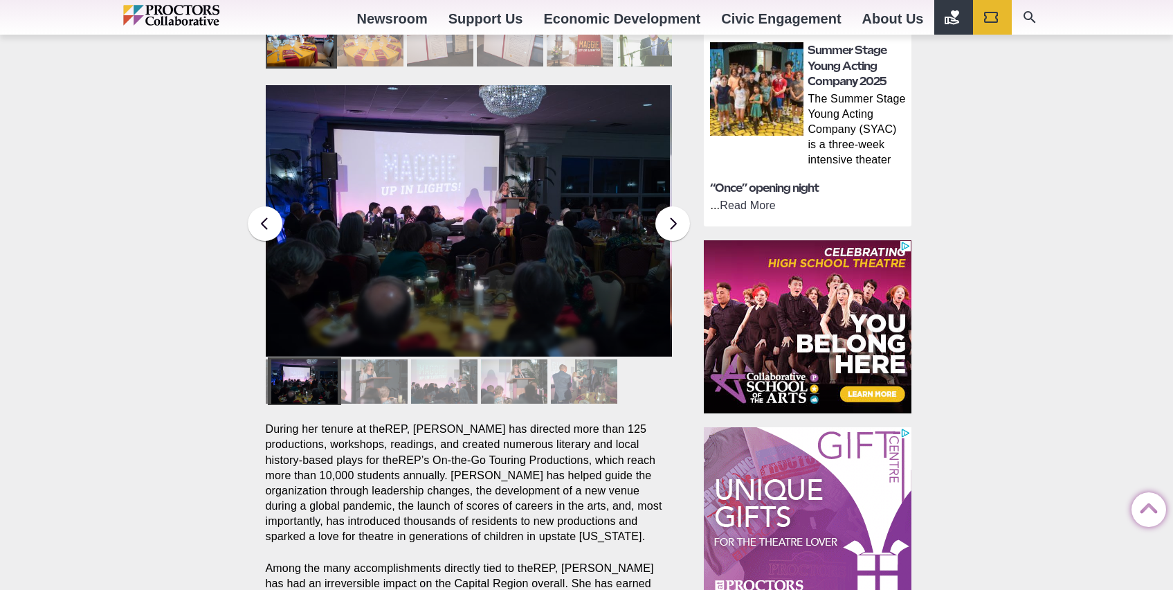
click at [384, 364] on div at bounding box center [374, 381] width 66 height 44
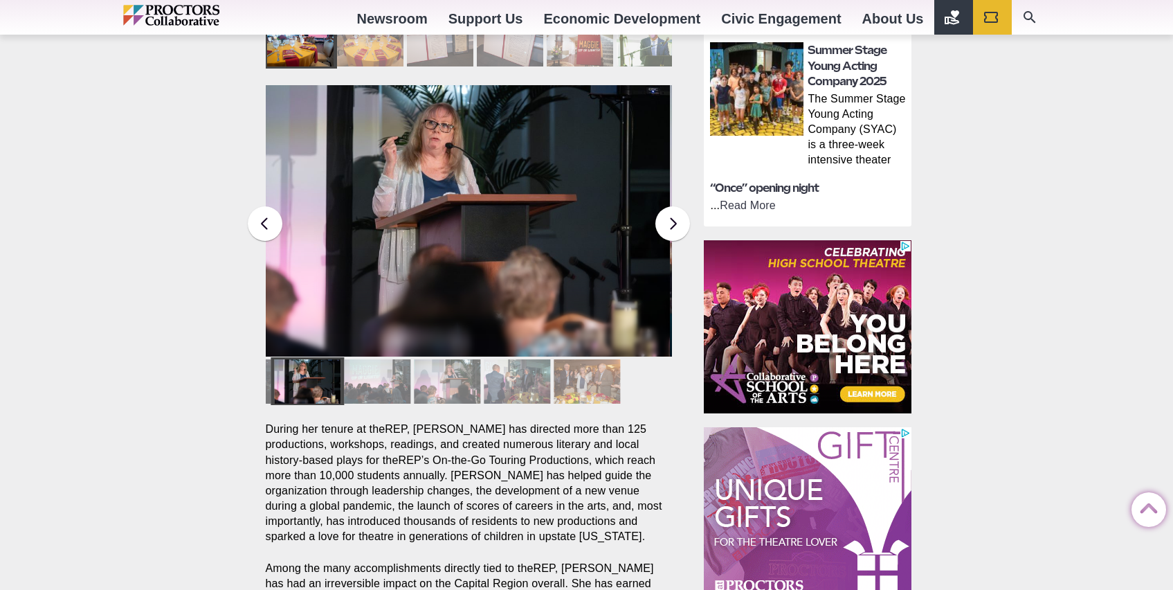
click at [384, 364] on div at bounding box center [377, 381] width 66 height 44
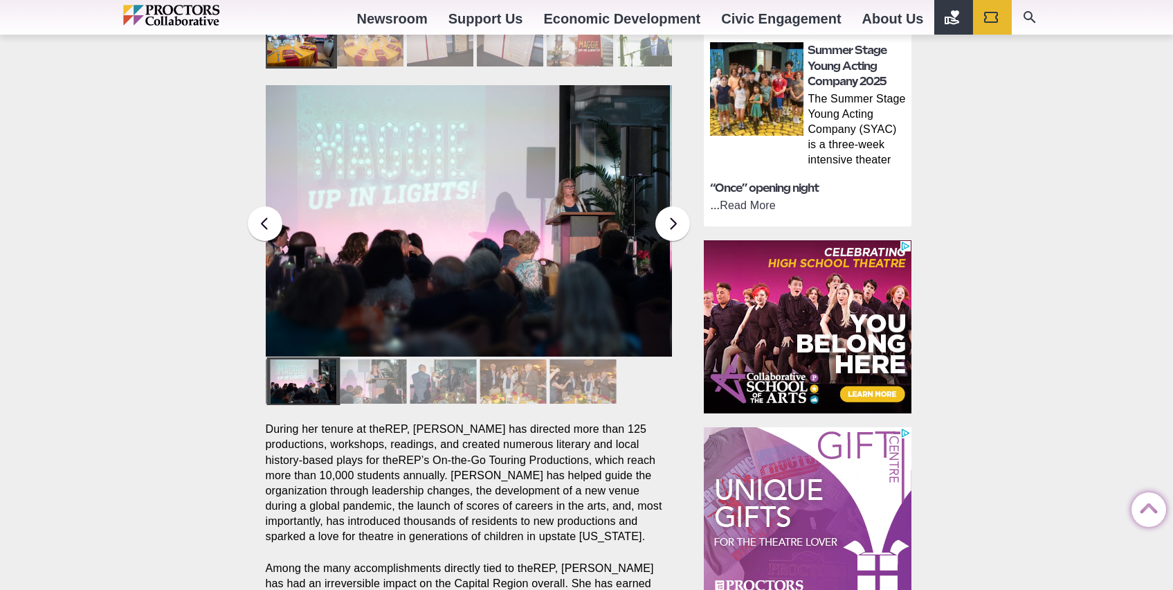
click at [384, 364] on div at bounding box center [373, 381] width 66 height 44
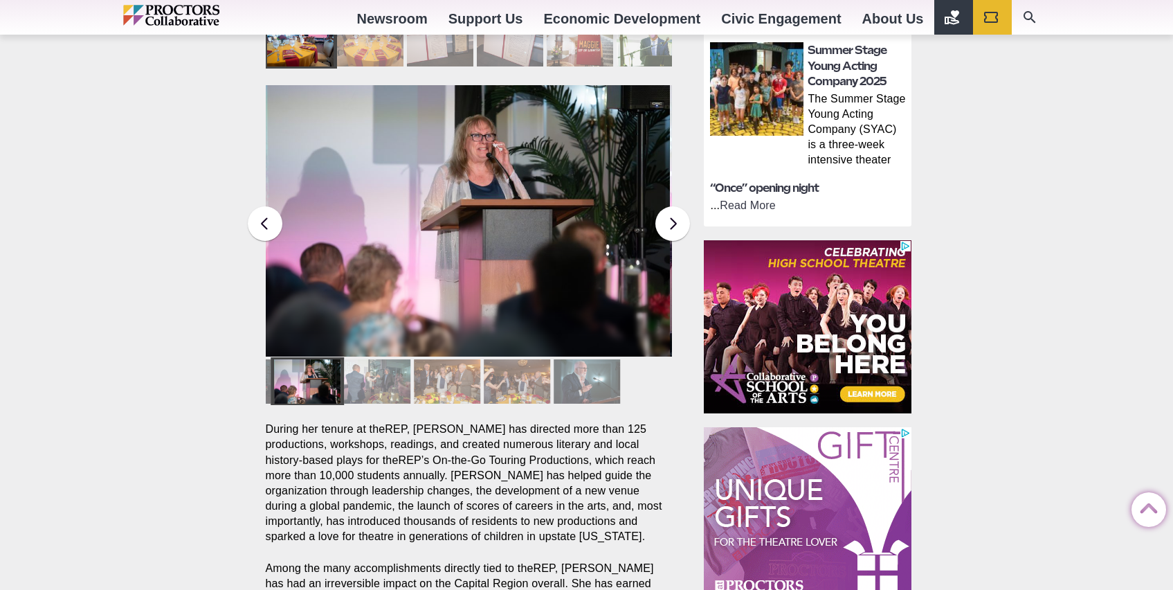
click at [384, 364] on div at bounding box center [377, 381] width 66 height 44
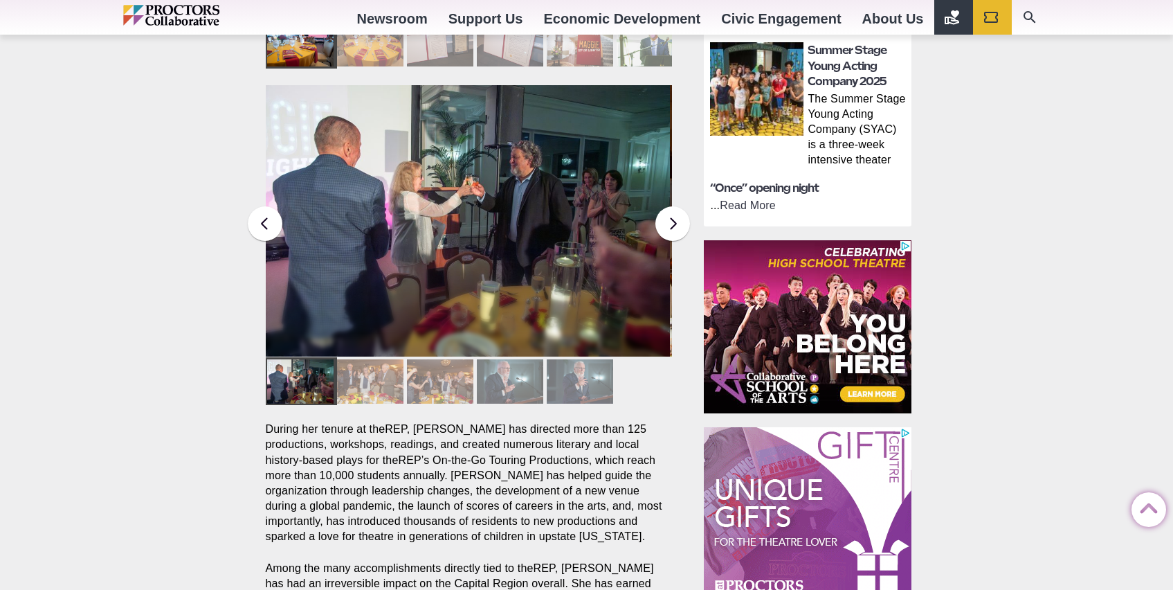
click at [384, 364] on div at bounding box center [370, 381] width 66 height 44
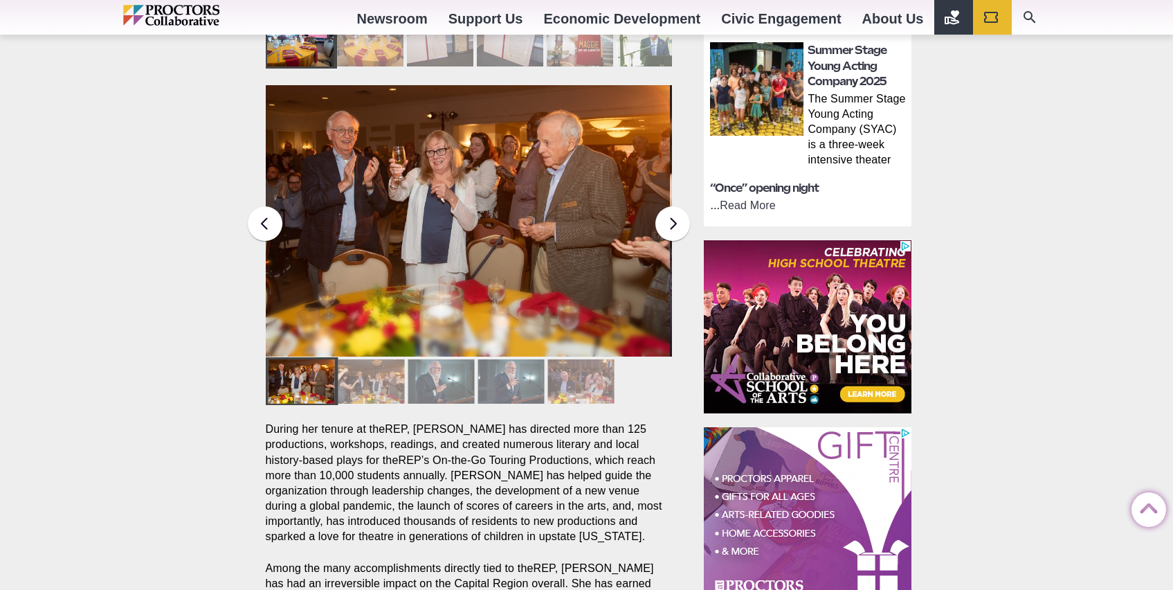
click at [384, 364] on div at bounding box center [371, 381] width 66 height 44
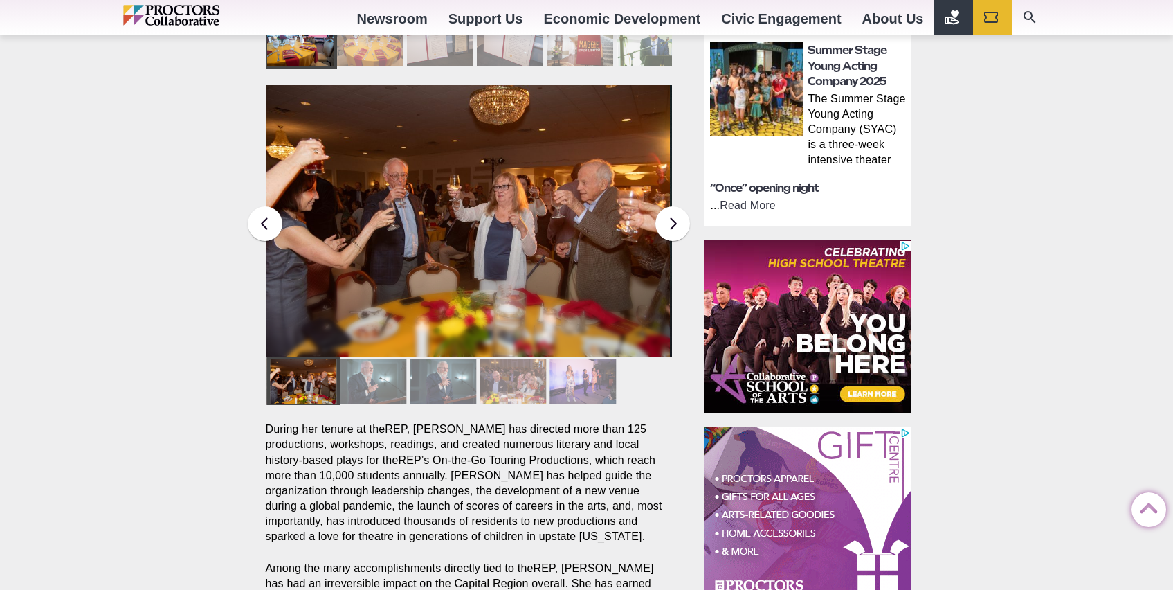
click at [384, 364] on div at bounding box center [373, 381] width 66 height 44
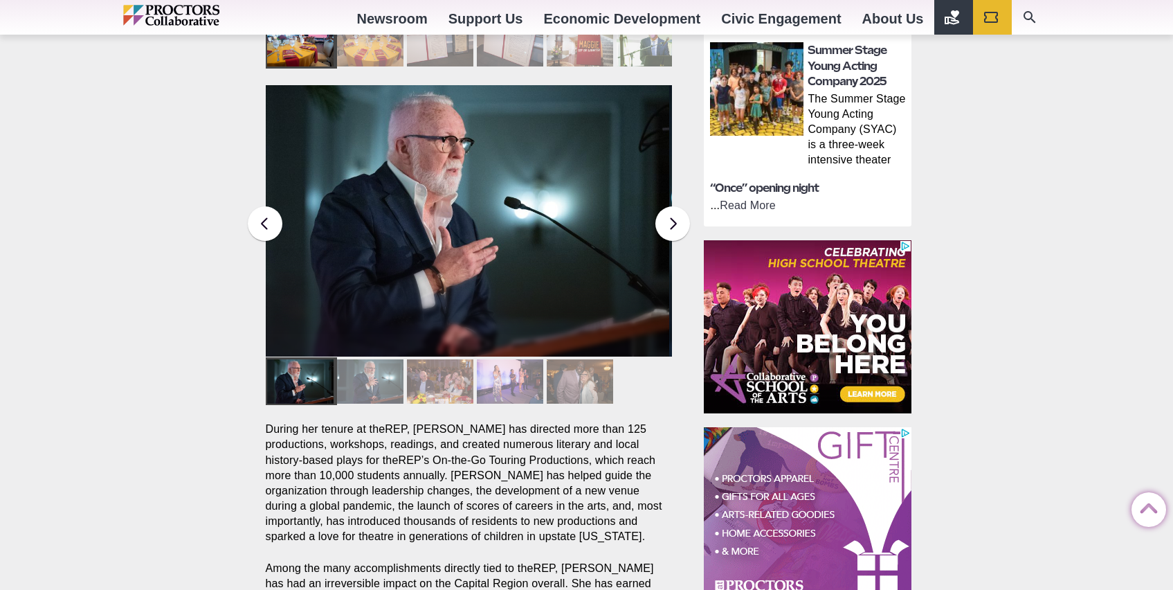
click at [384, 364] on div at bounding box center [370, 381] width 66 height 44
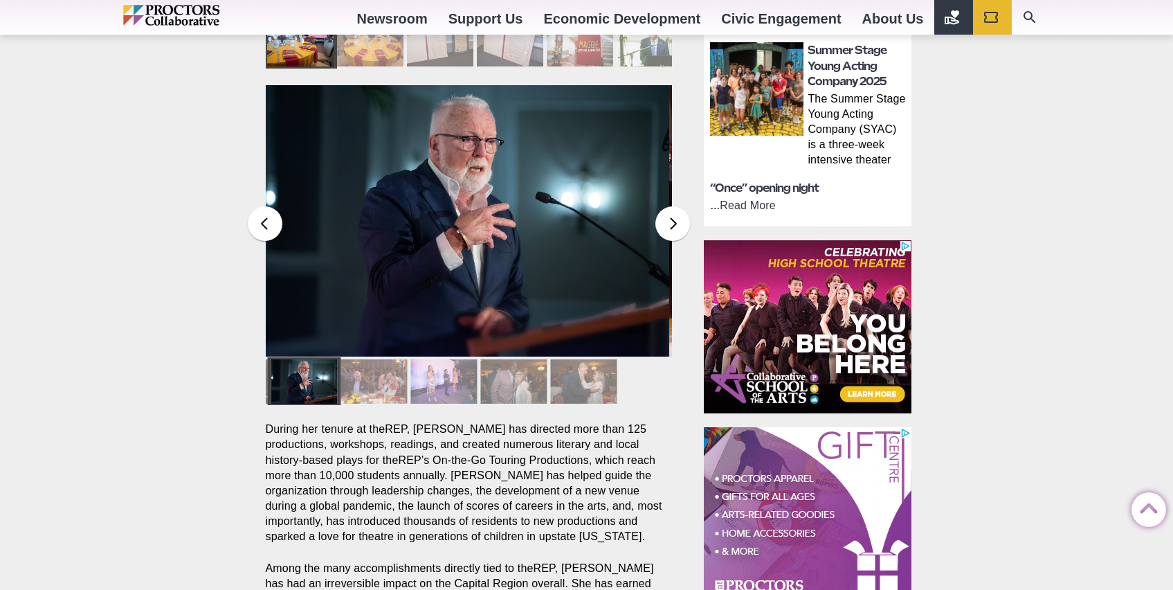
click at [384, 364] on div at bounding box center [373, 381] width 66 height 44
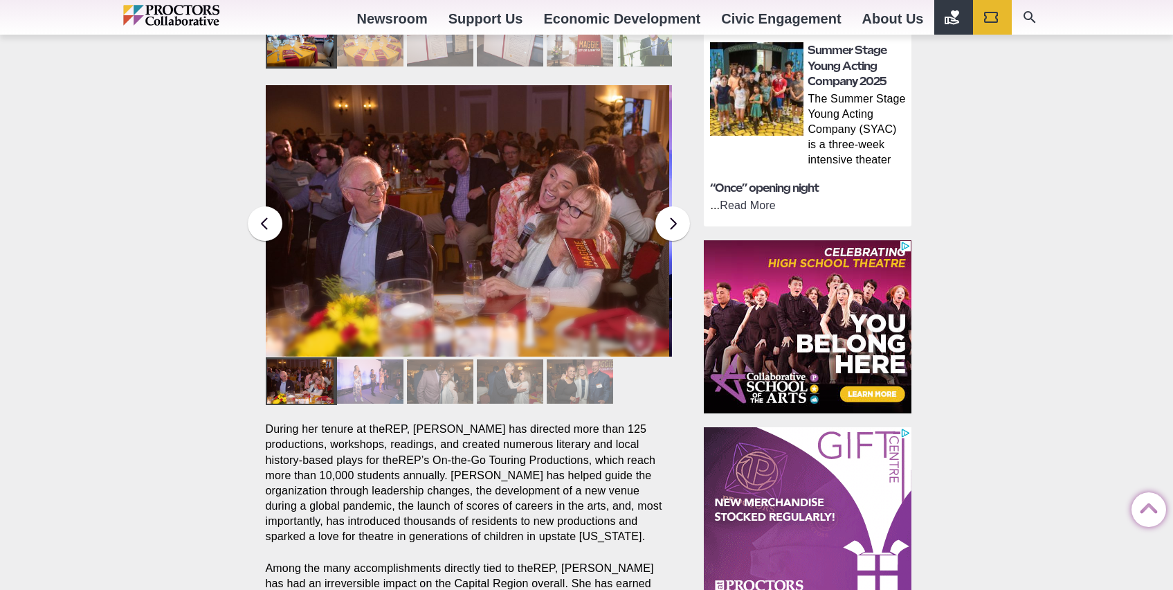
click at [384, 364] on div at bounding box center [370, 381] width 66 height 44
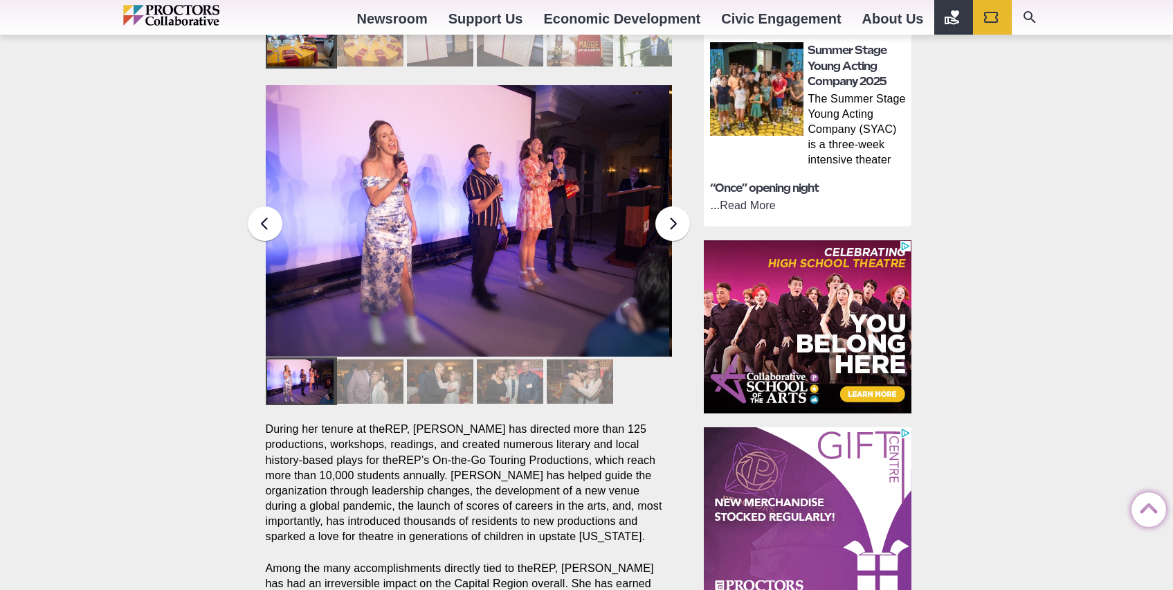
click at [384, 364] on div at bounding box center [370, 381] width 66 height 44
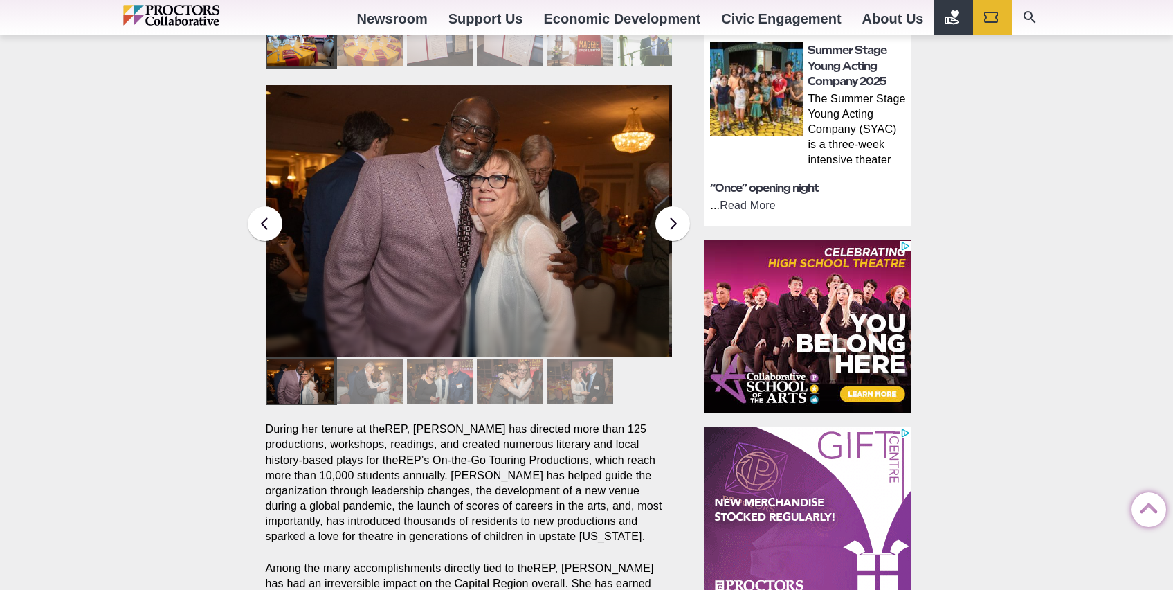
click at [384, 364] on div at bounding box center [370, 381] width 66 height 44
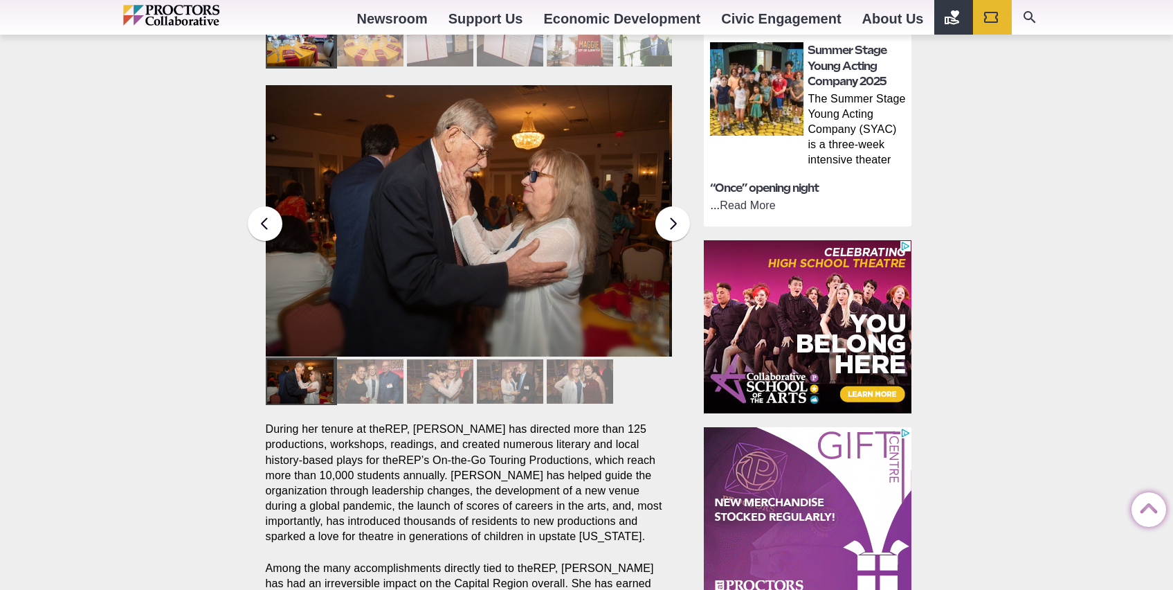
click at [384, 364] on div at bounding box center [370, 381] width 66 height 44
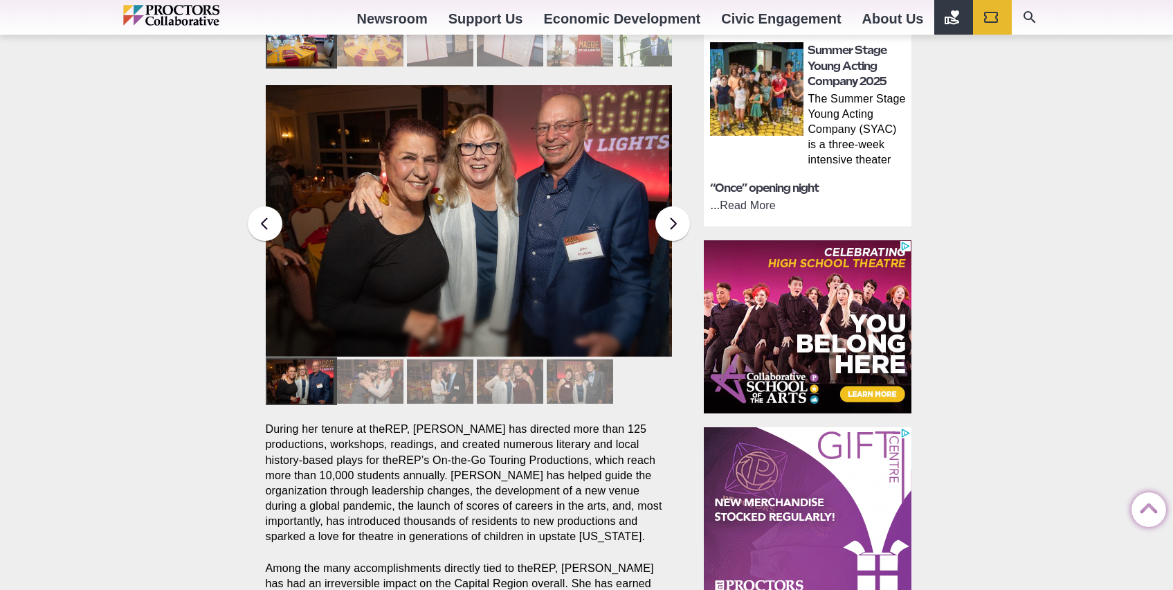
click at [384, 364] on div at bounding box center [370, 381] width 66 height 44
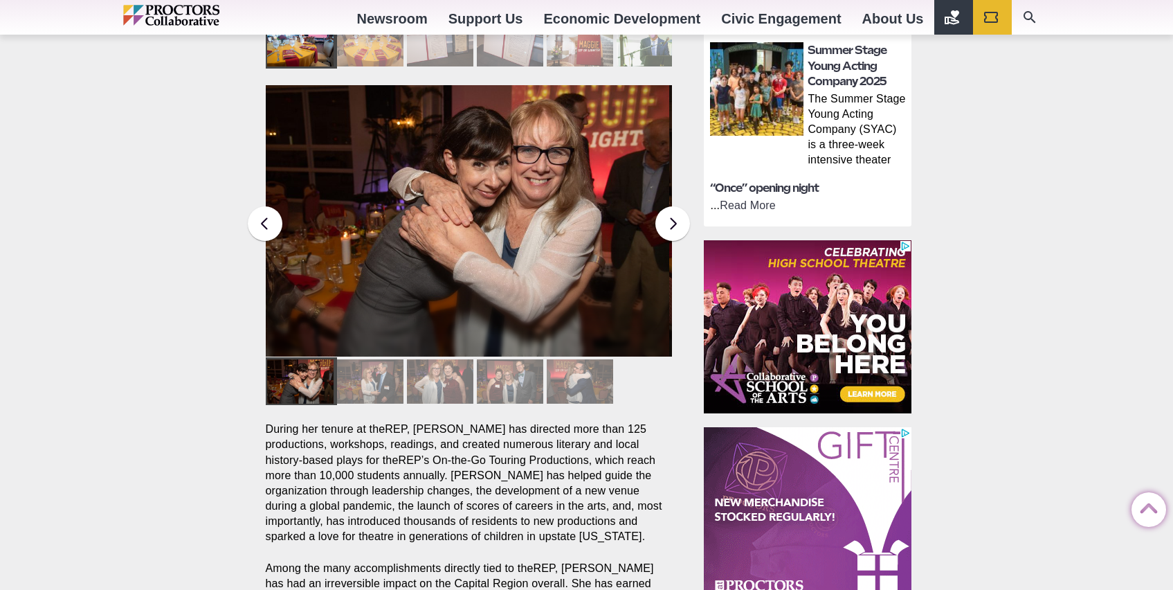
click at [384, 364] on div at bounding box center [370, 381] width 66 height 44
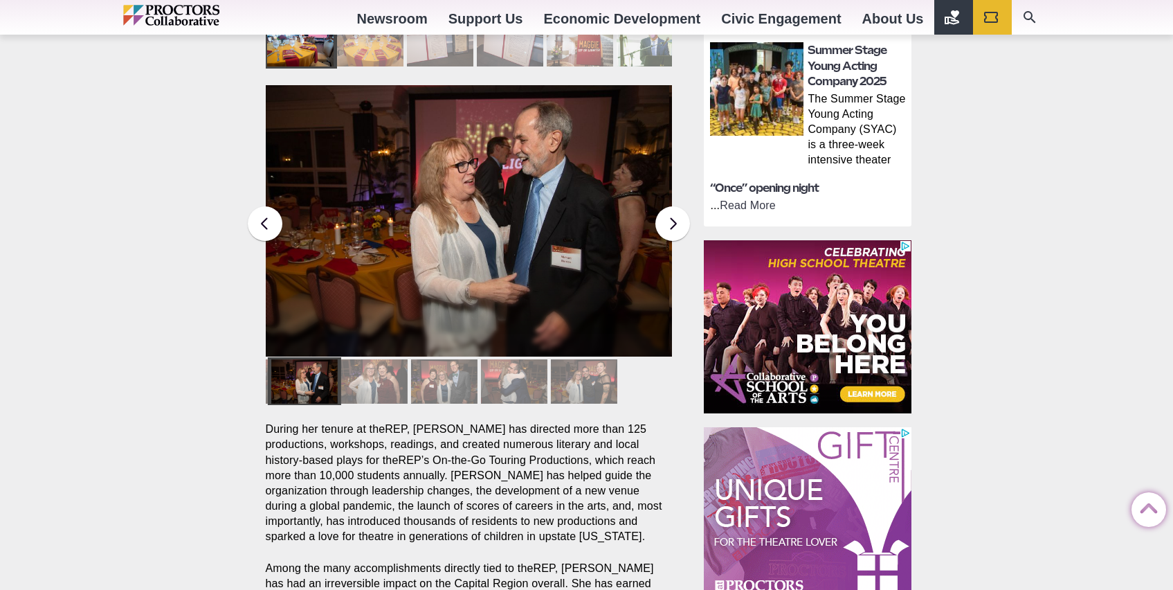
click at [384, 364] on div at bounding box center [374, 381] width 66 height 44
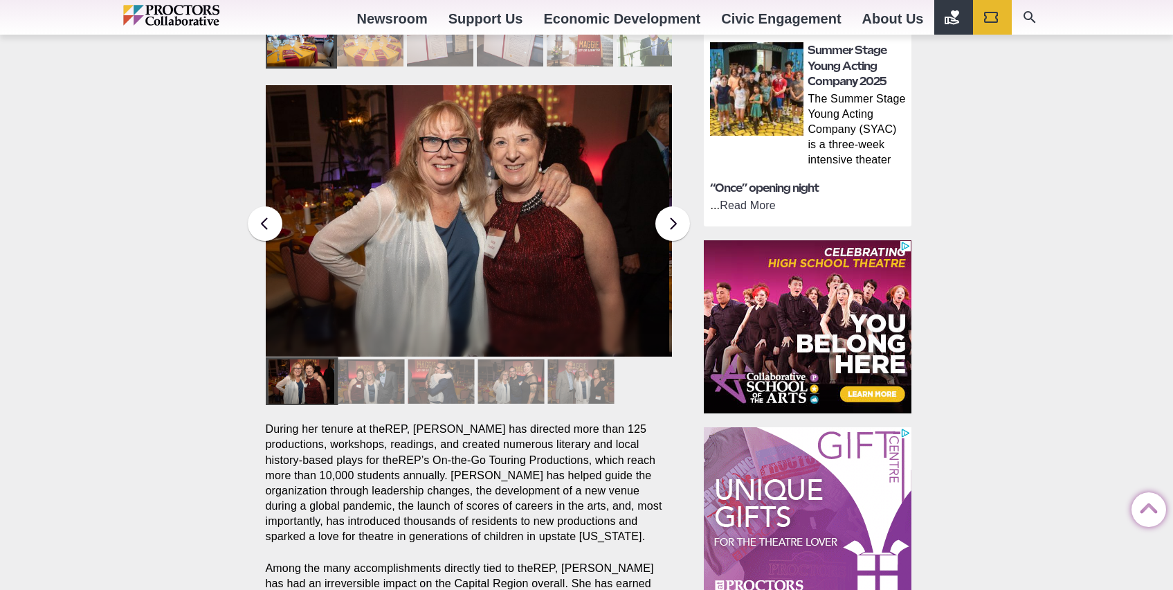
click at [384, 364] on div at bounding box center [371, 381] width 66 height 44
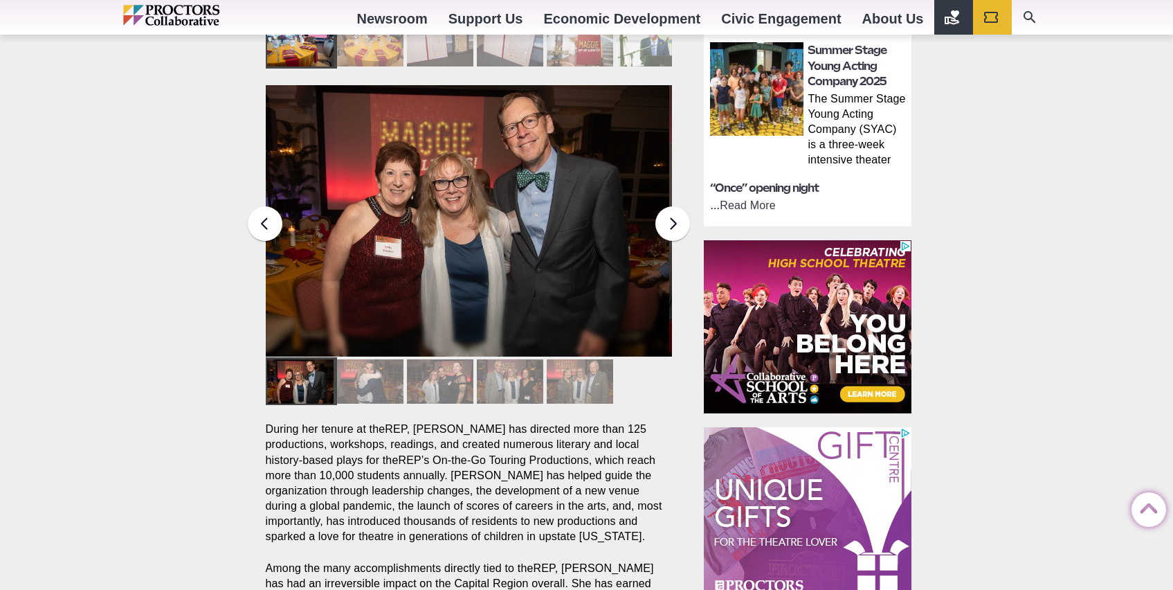
click at [384, 364] on div at bounding box center [370, 381] width 66 height 44
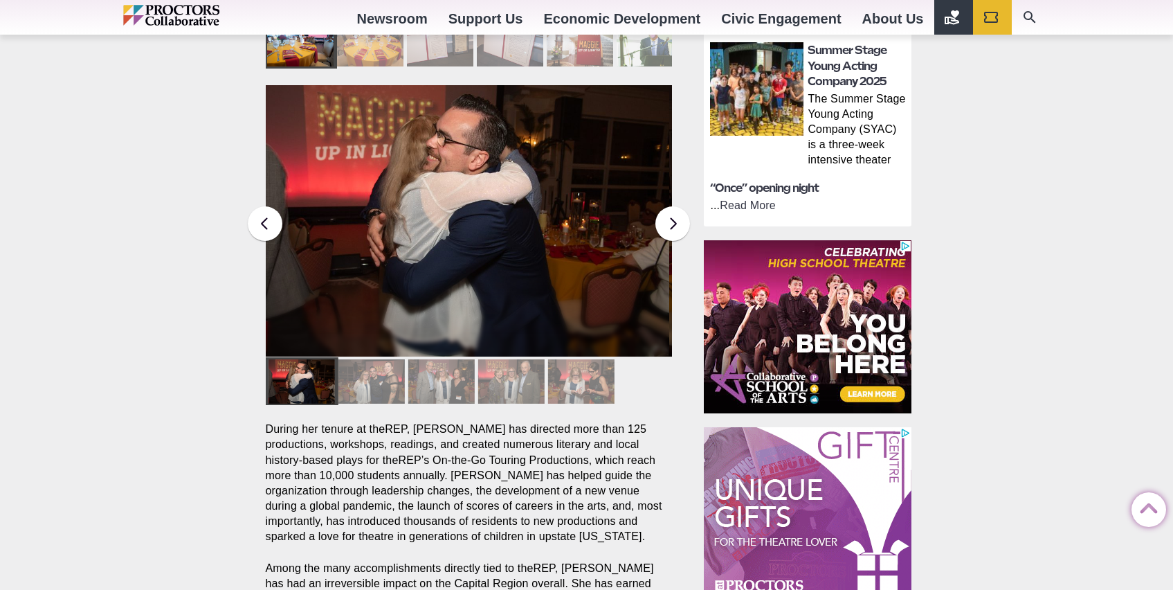
click at [384, 364] on div at bounding box center [371, 381] width 66 height 44
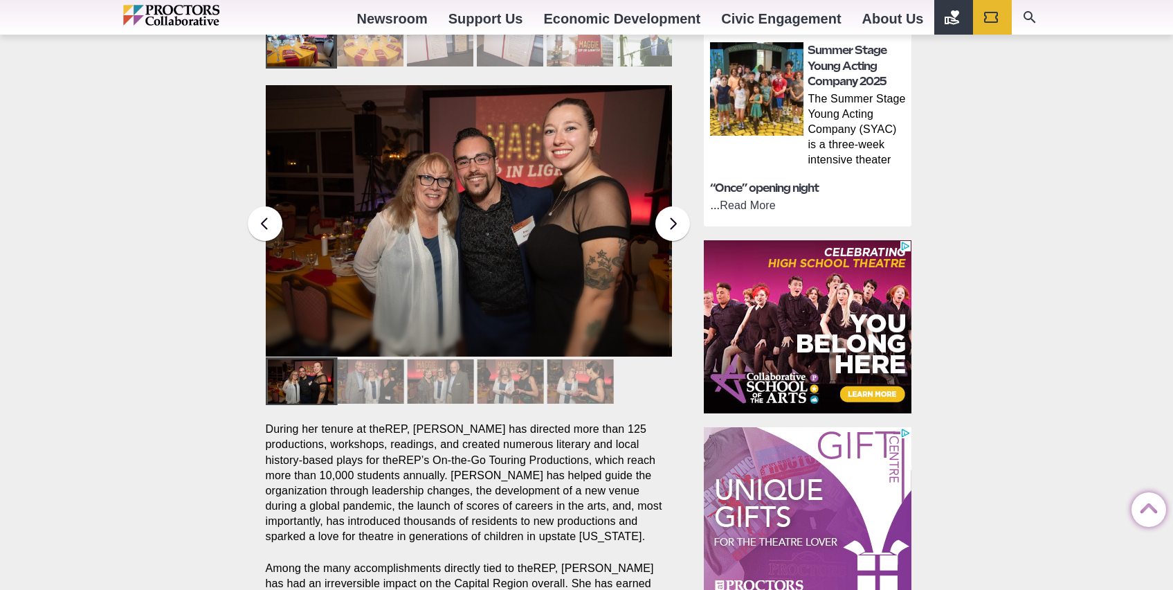
click at [384, 364] on div at bounding box center [371, 381] width 66 height 44
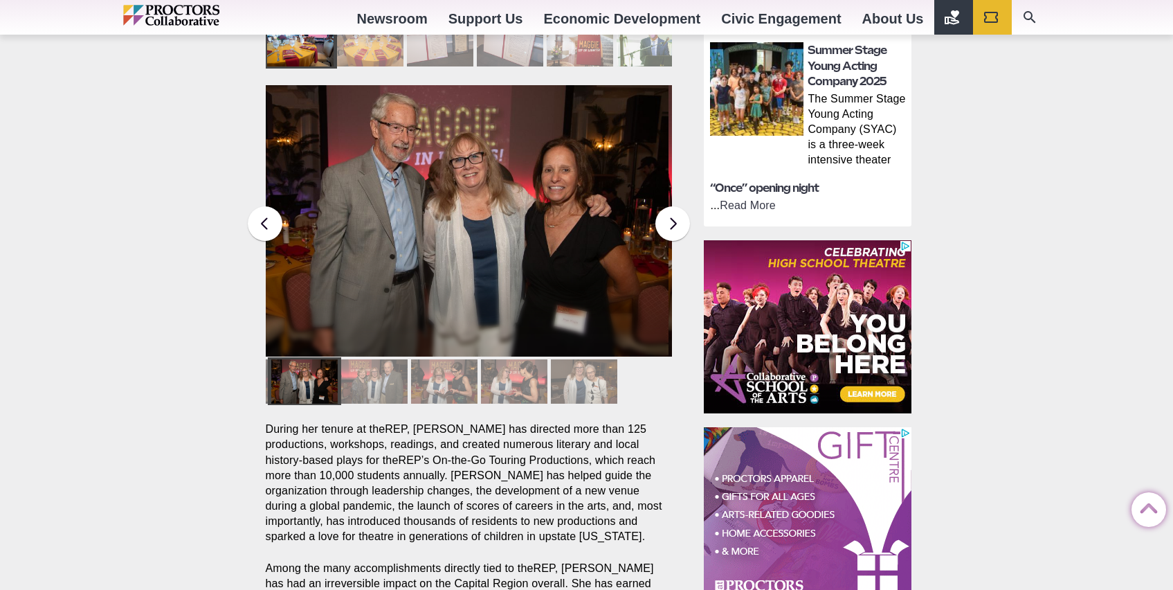
click at [384, 364] on div at bounding box center [374, 381] width 66 height 44
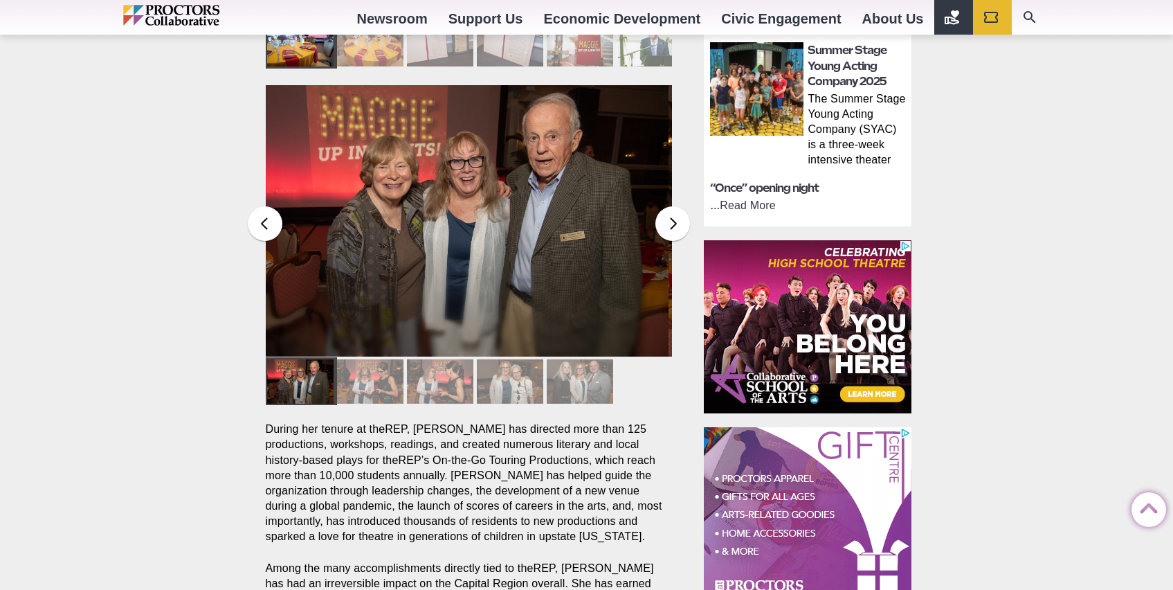
click at [384, 364] on div at bounding box center [370, 381] width 66 height 44
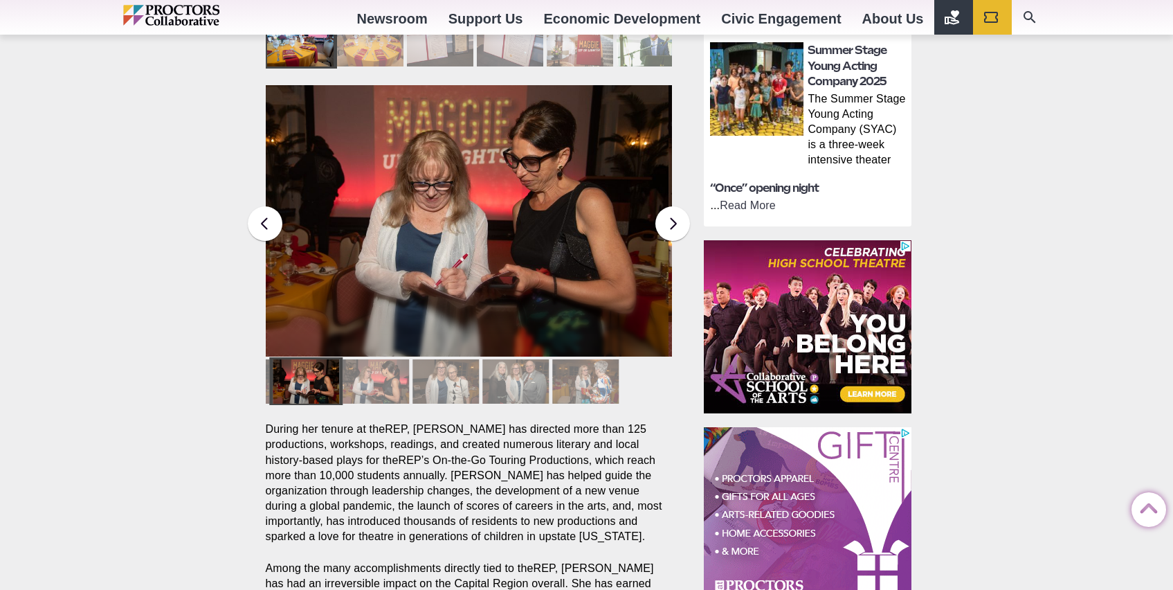
click at [384, 364] on div at bounding box center [376, 381] width 66 height 44
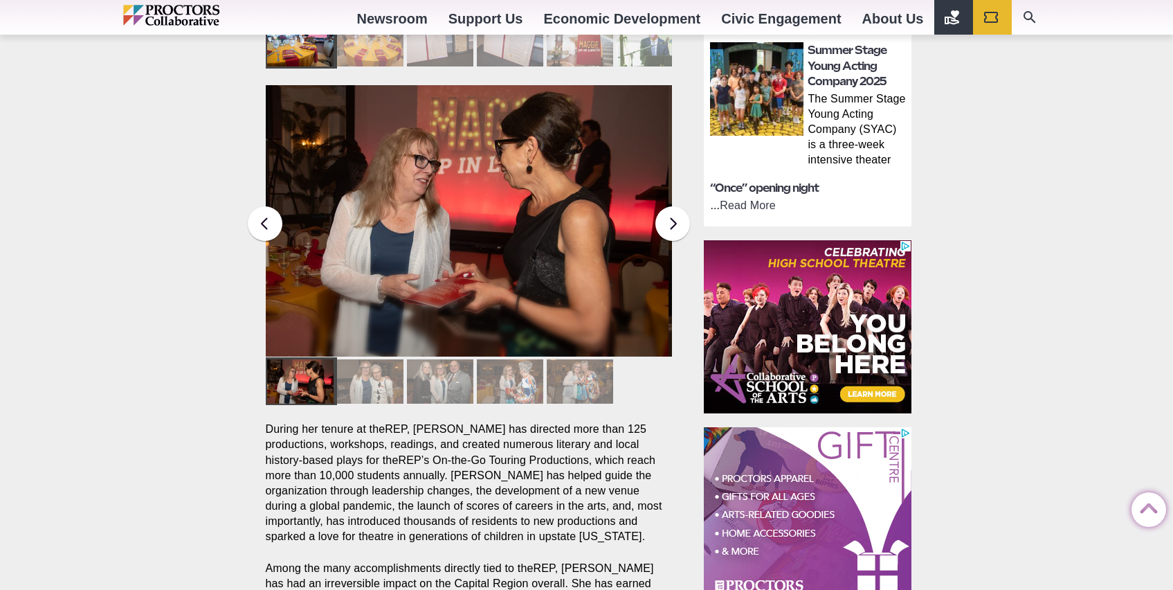
click at [384, 364] on div at bounding box center [370, 381] width 66 height 44
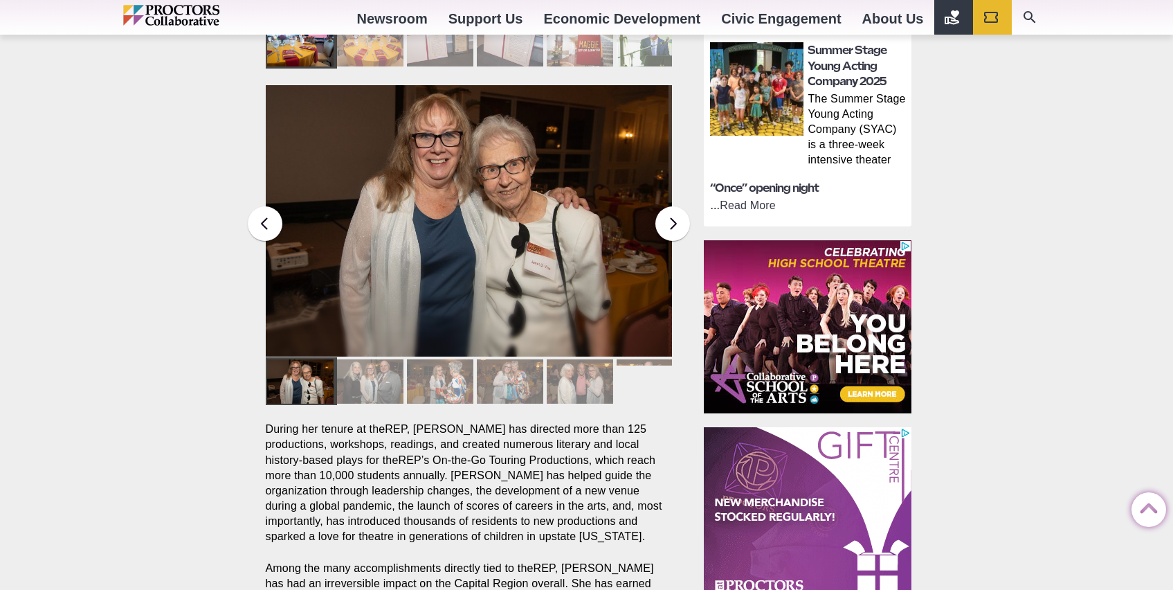
click at [384, 364] on div at bounding box center [370, 381] width 66 height 44
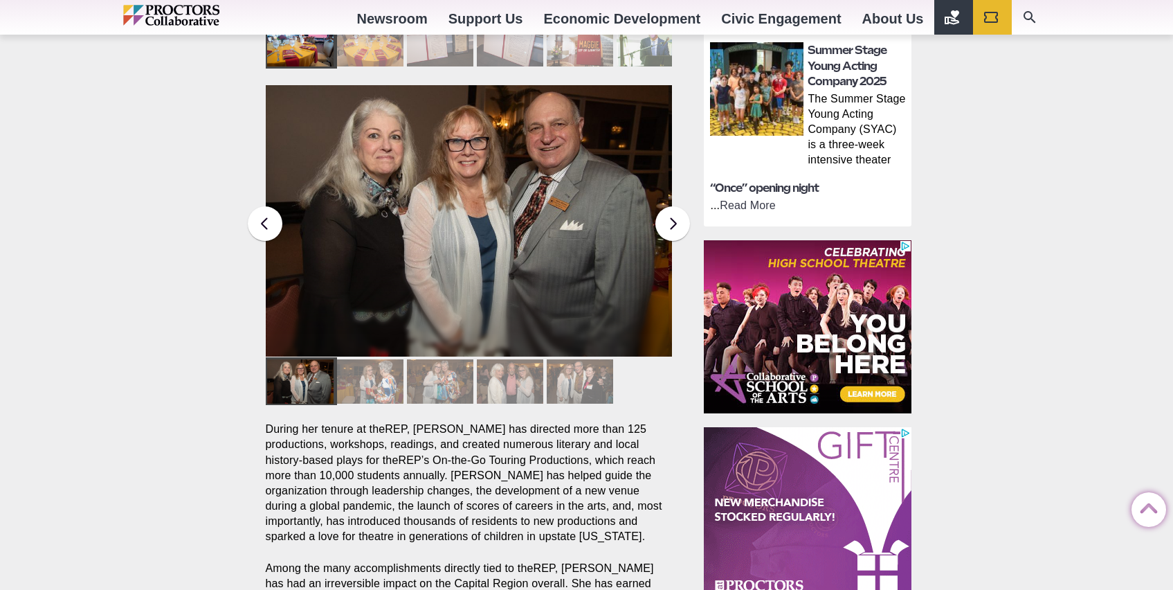
click at [384, 364] on div at bounding box center [370, 381] width 66 height 44
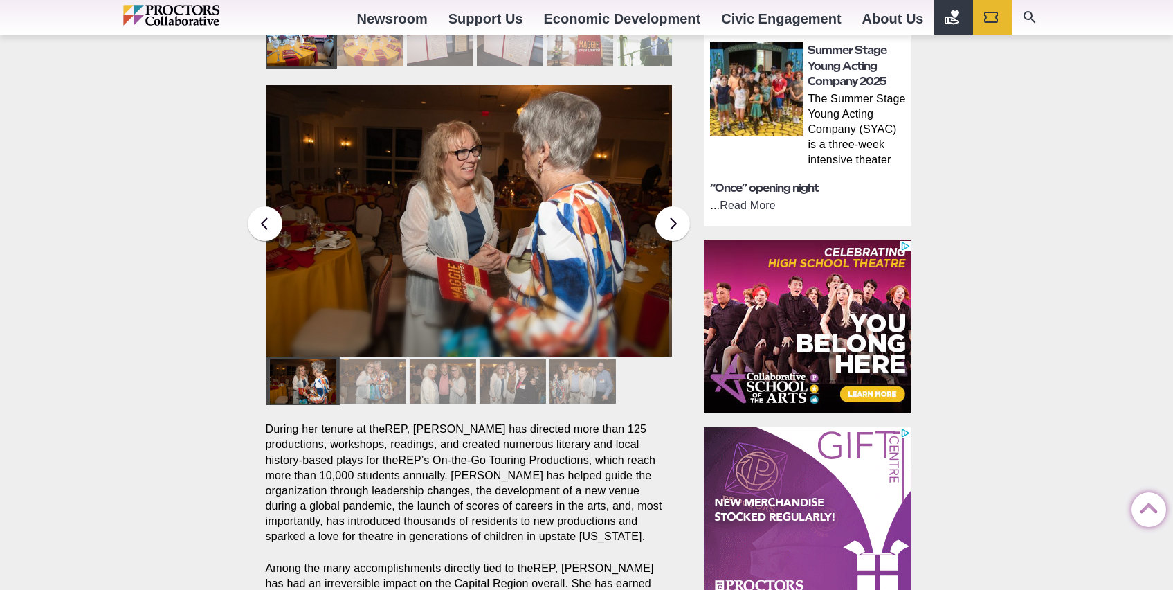
click at [384, 364] on div at bounding box center [373, 381] width 66 height 44
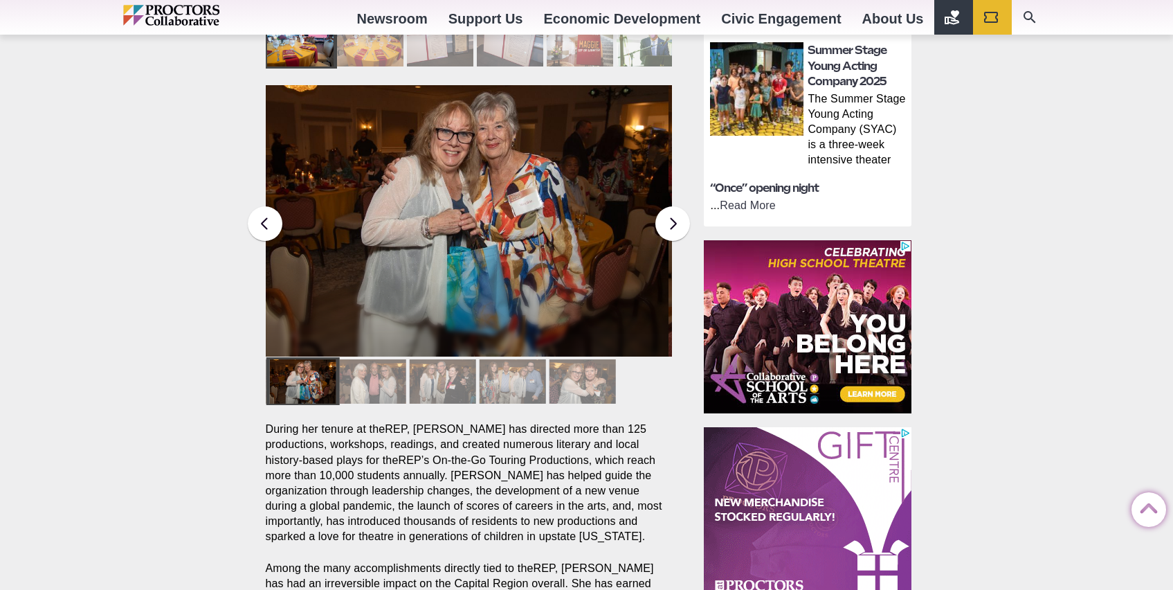
click at [384, 364] on div at bounding box center [373, 381] width 66 height 44
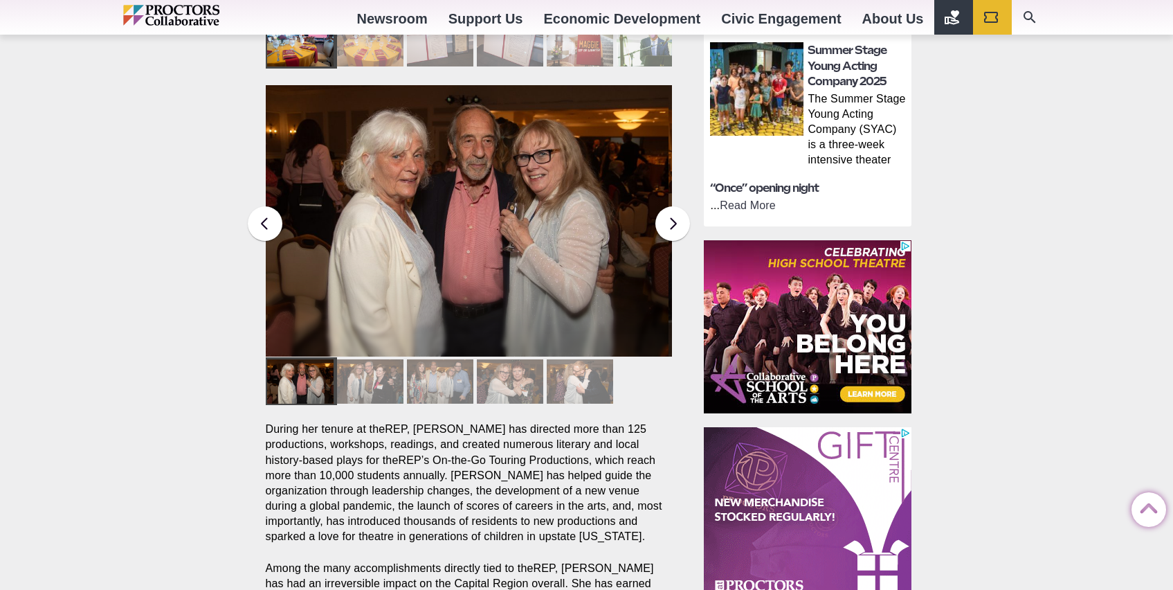
click at [384, 364] on div at bounding box center [370, 381] width 66 height 44
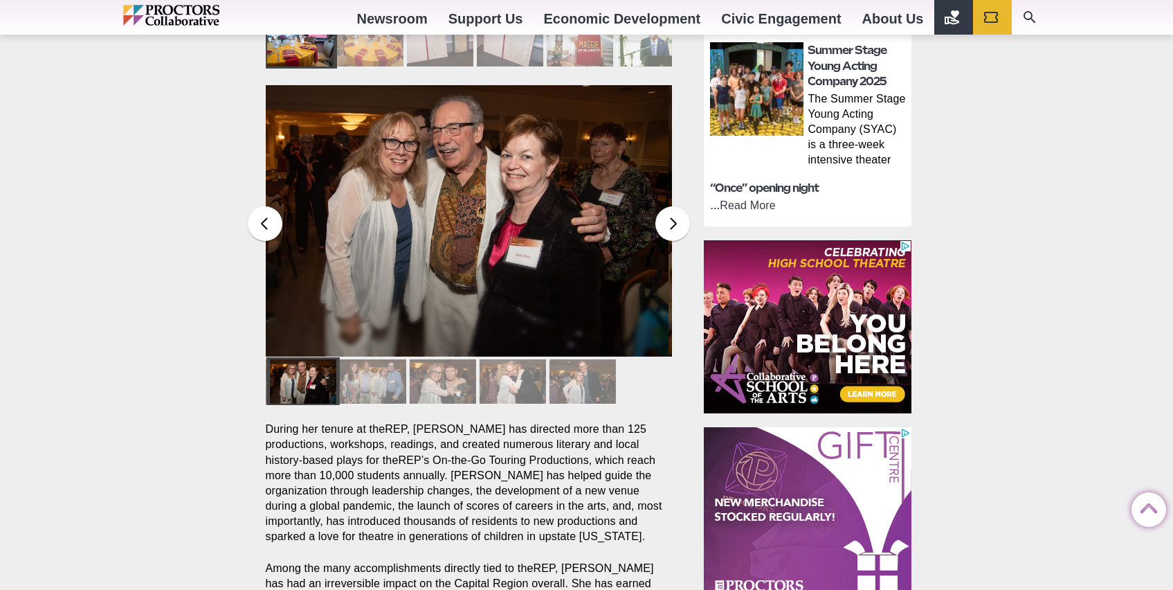
click at [384, 364] on div at bounding box center [373, 381] width 66 height 44
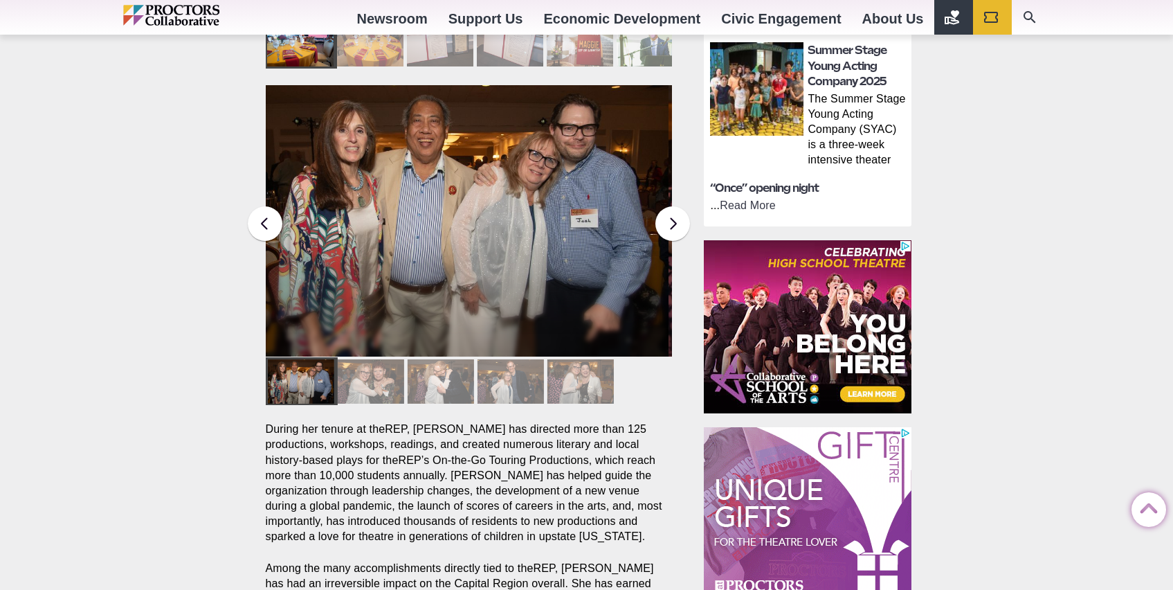
click at [384, 364] on div at bounding box center [371, 381] width 66 height 44
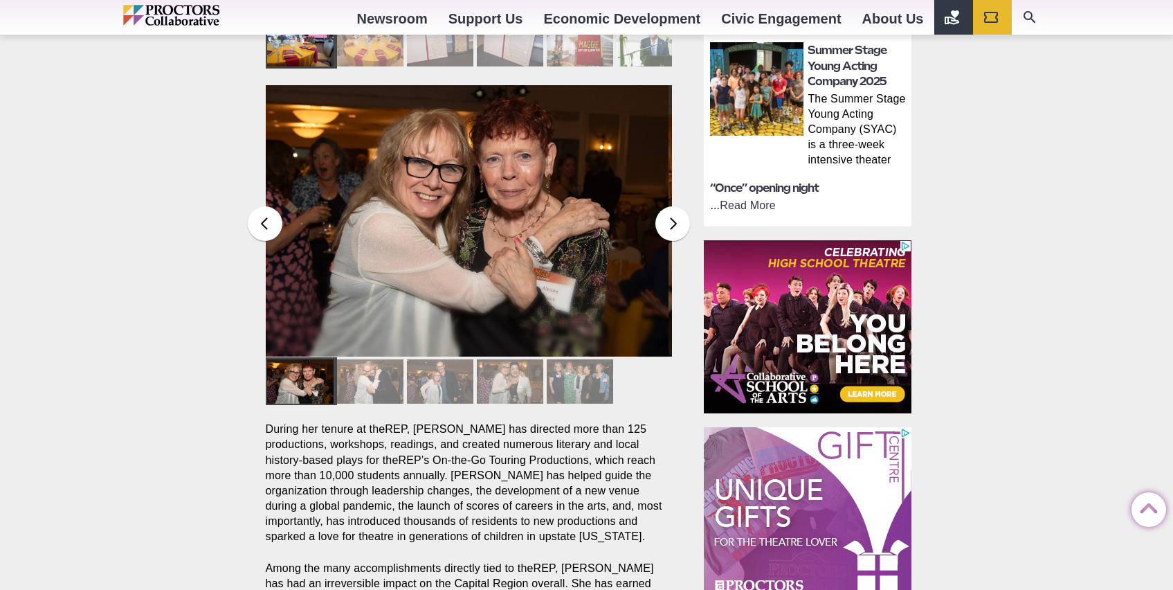
click at [384, 364] on div at bounding box center [370, 381] width 66 height 44
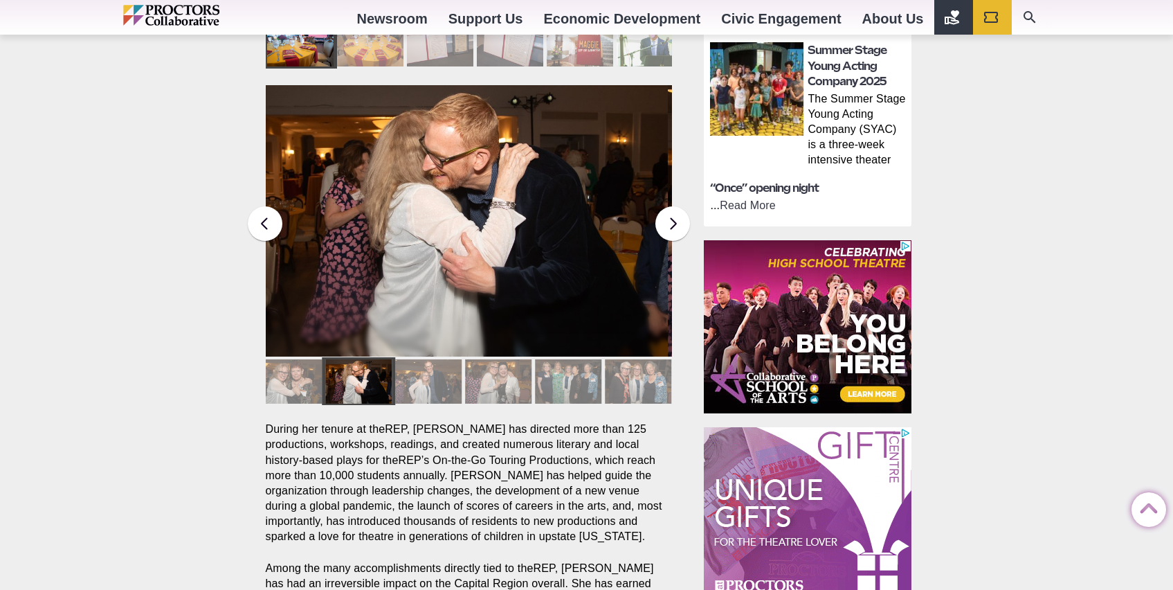
click at [384, 364] on div at bounding box center [358, 381] width 66 height 44
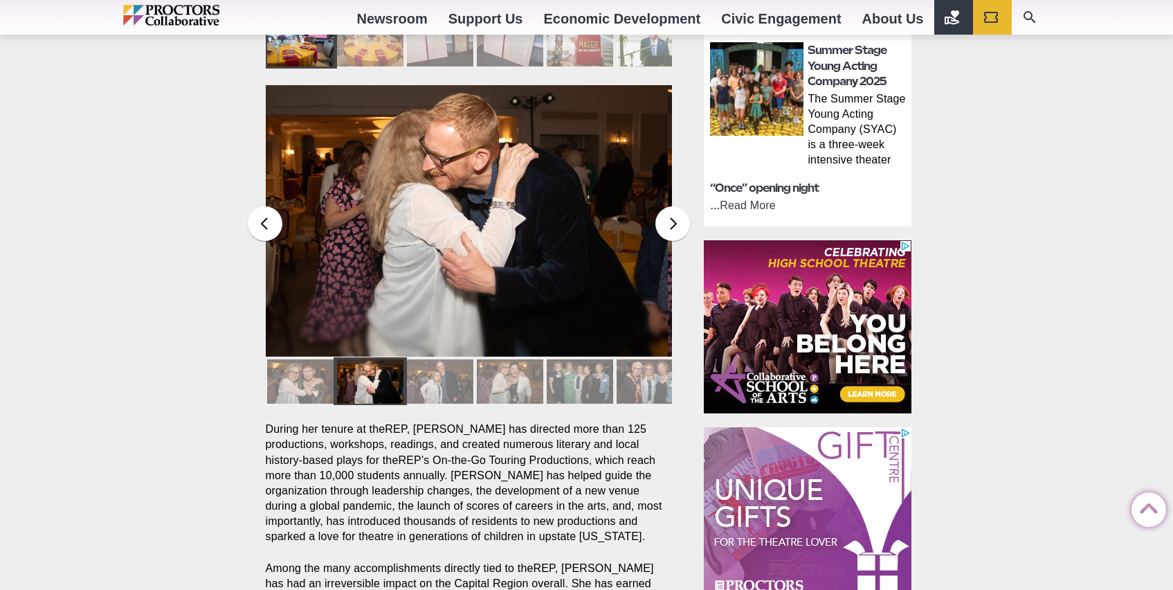
click at [384, 364] on div at bounding box center [370, 381] width 66 height 44
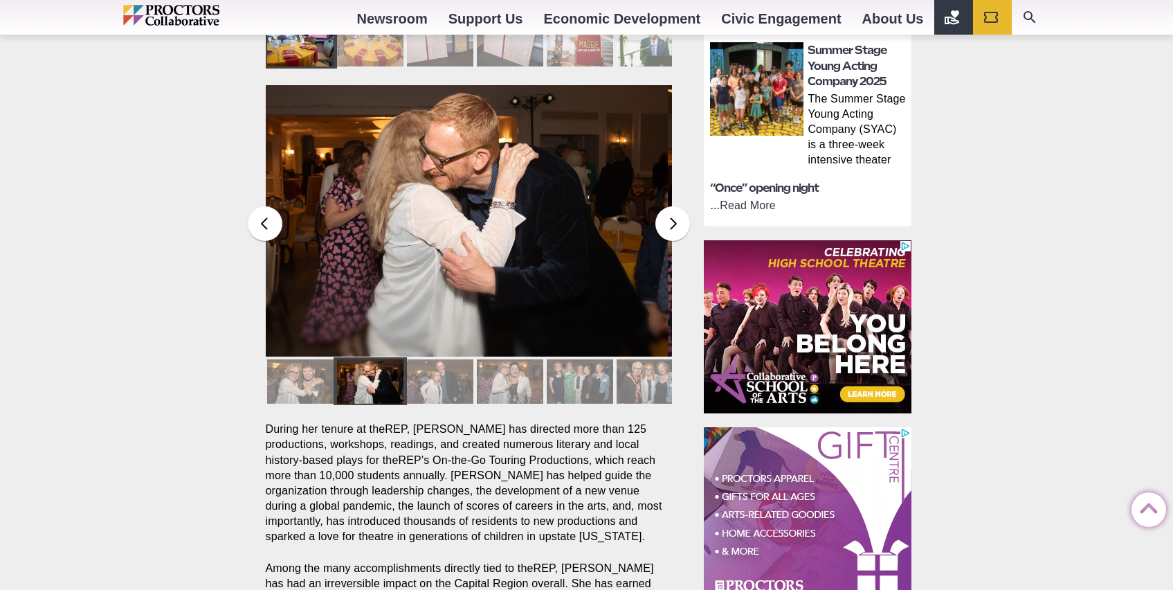
click at [429, 359] on div at bounding box center [440, 381] width 66 height 44
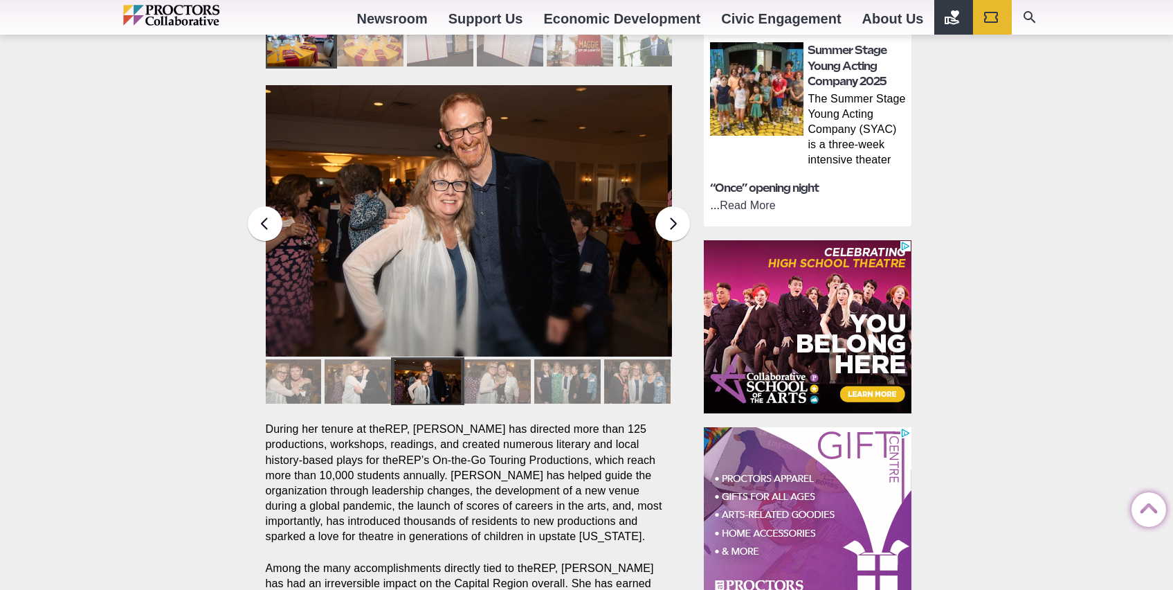
click at [429, 359] on div at bounding box center [427, 381] width 66 height 44
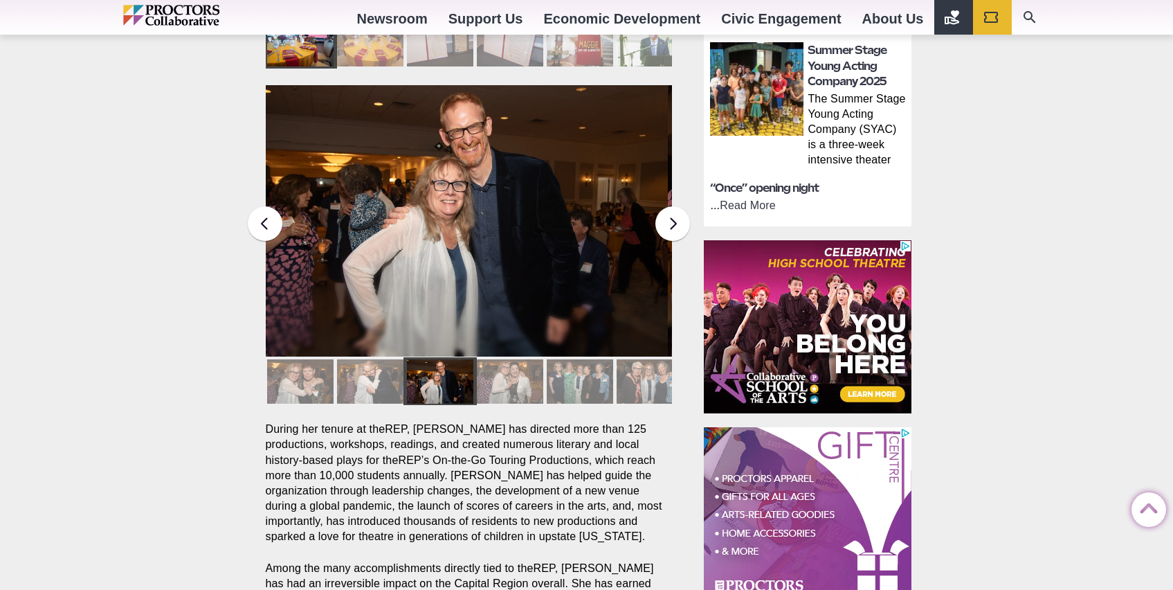
click at [496, 359] on div at bounding box center [510, 381] width 66 height 44
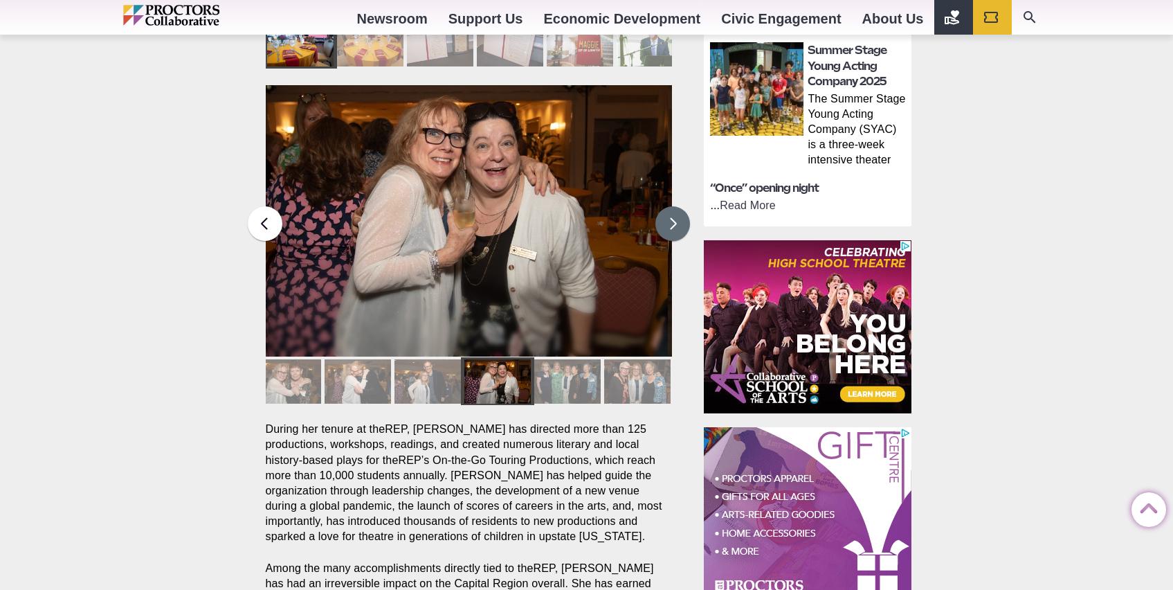
scroll to position [886, 0]
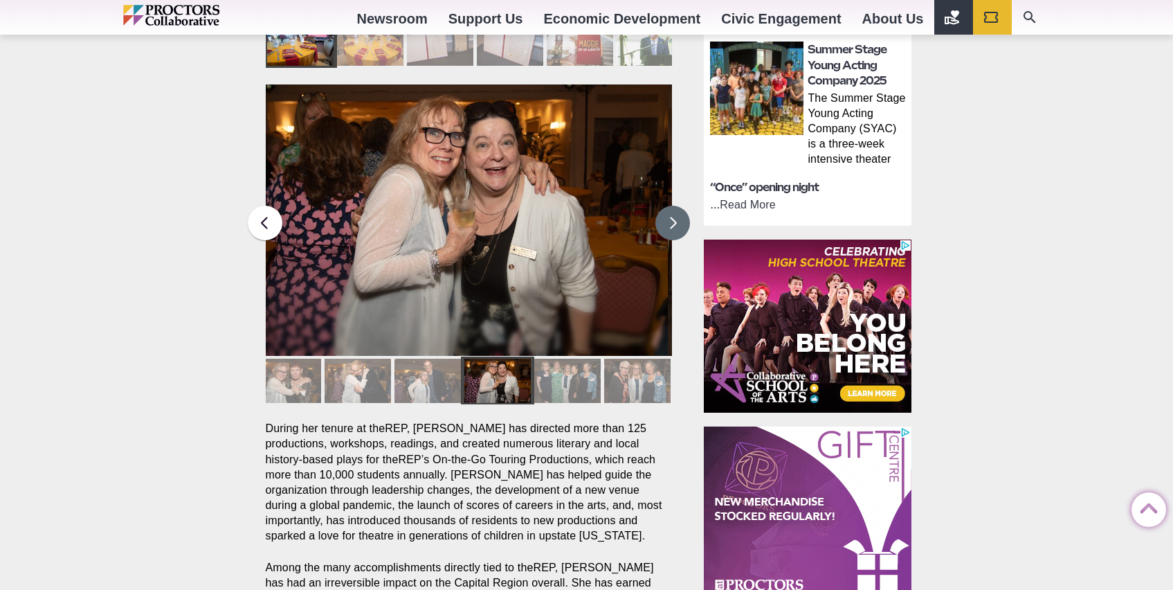
click at [675, 206] on button at bounding box center [672, 223] width 35 height 35
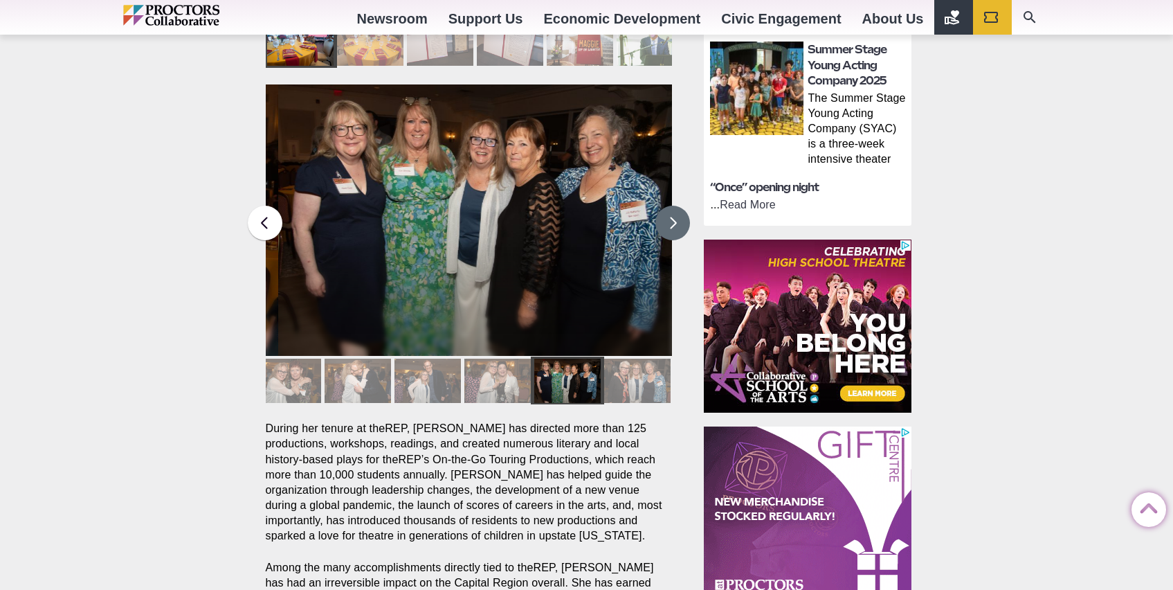
click at [675, 206] on button at bounding box center [672, 223] width 35 height 35
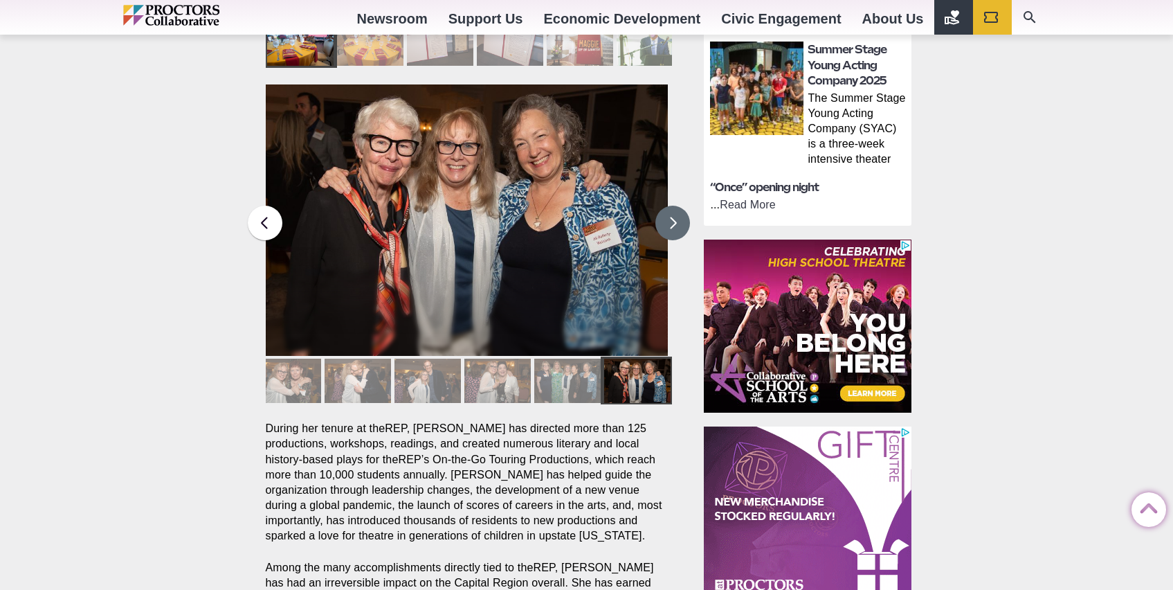
click at [675, 206] on button at bounding box center [672, 223] width 35 height 35
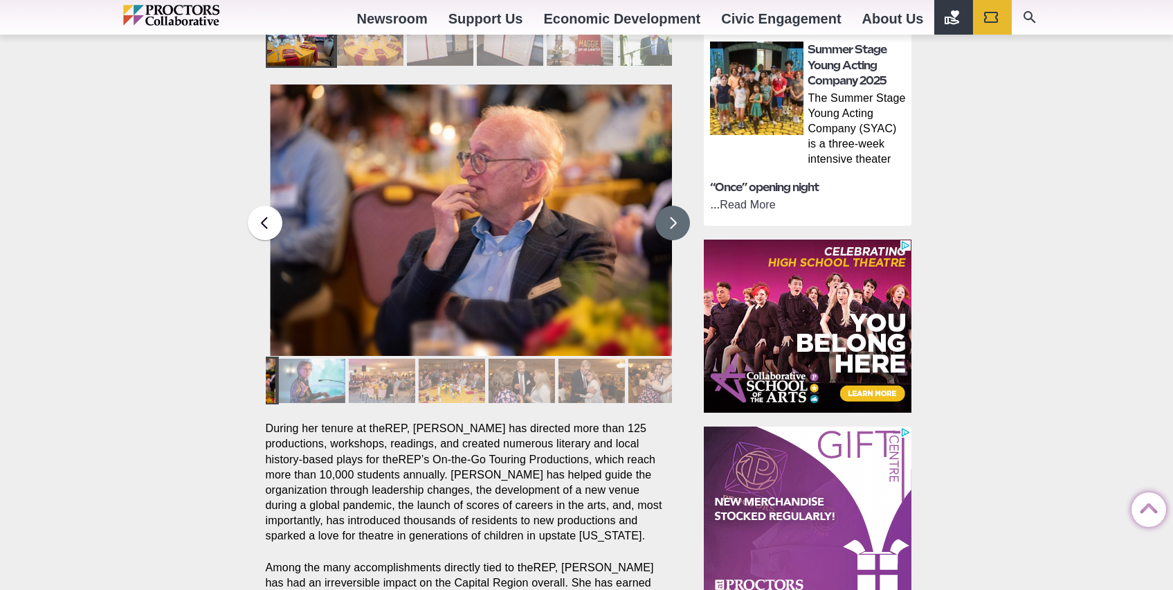
click at [675, 206] on button at bounding box center [672, 223] width 35 height 35
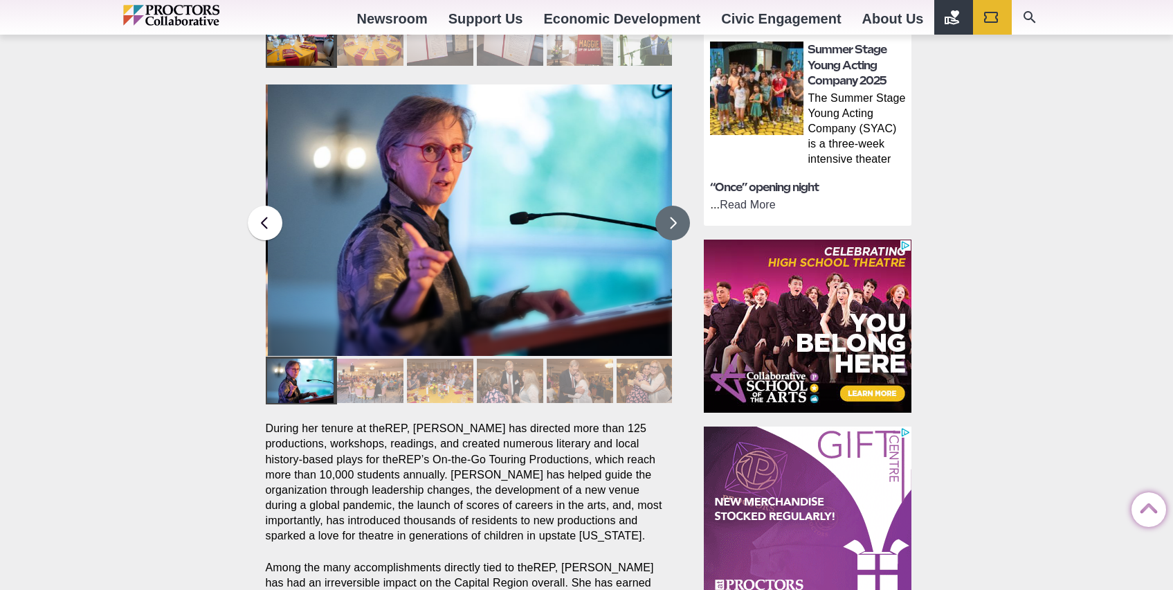
click at [675, 206] on button at bounding box center [672, 223] width 35 height 35
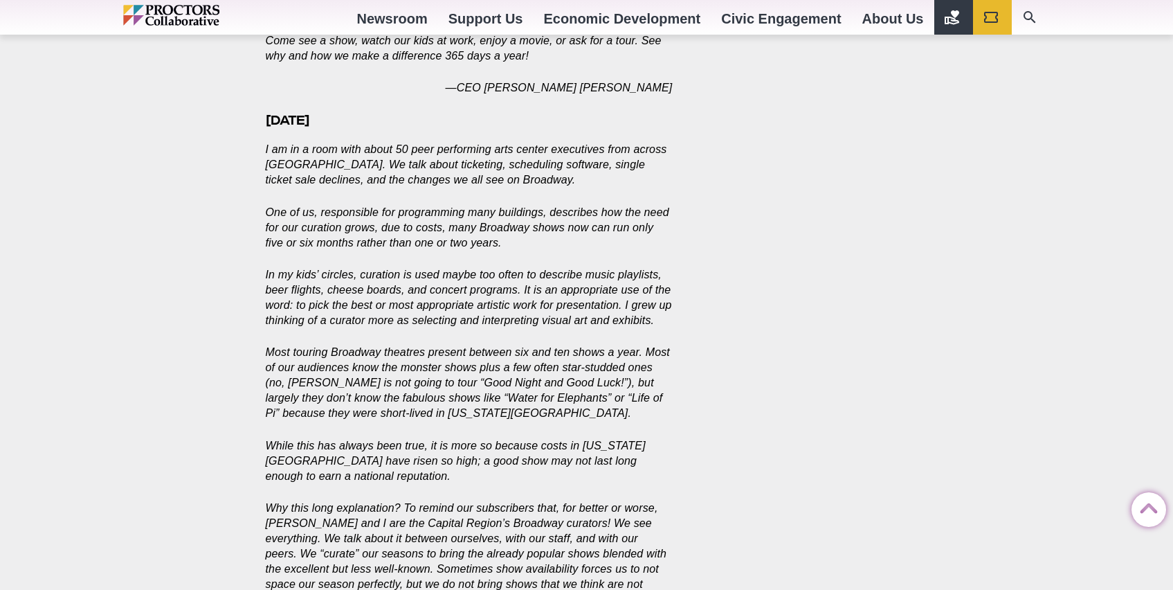
scroll to position [3017, 0]
